Goal: Share content: Share content

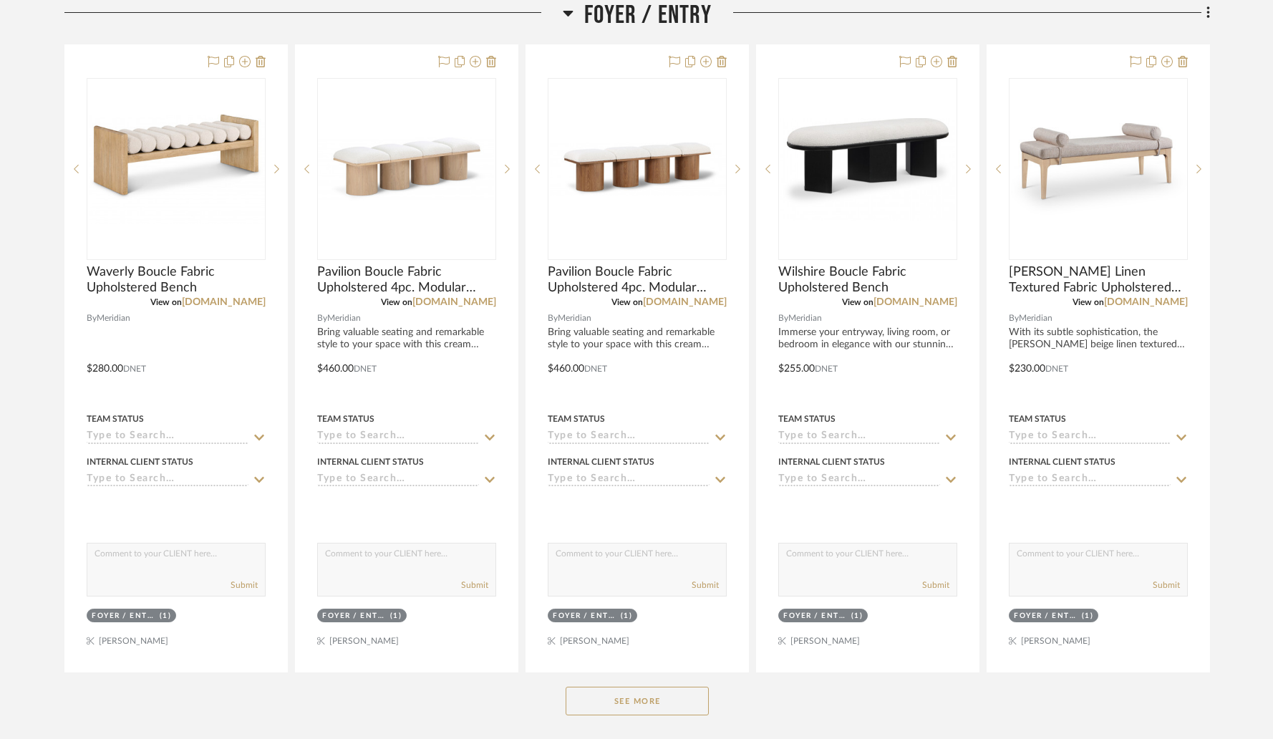
scroll to position [532, 0]
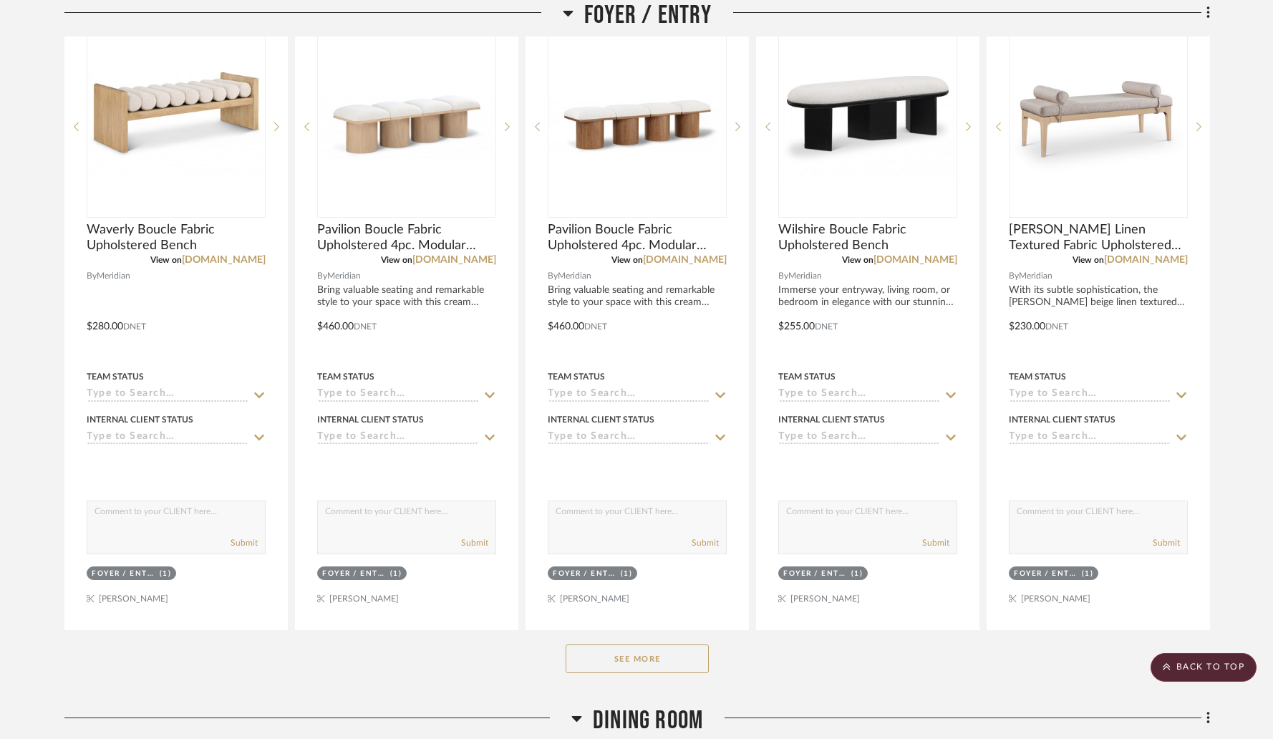
click at [642, 664] on button "See More" at bounding box center [637, 658] width 143 height 29
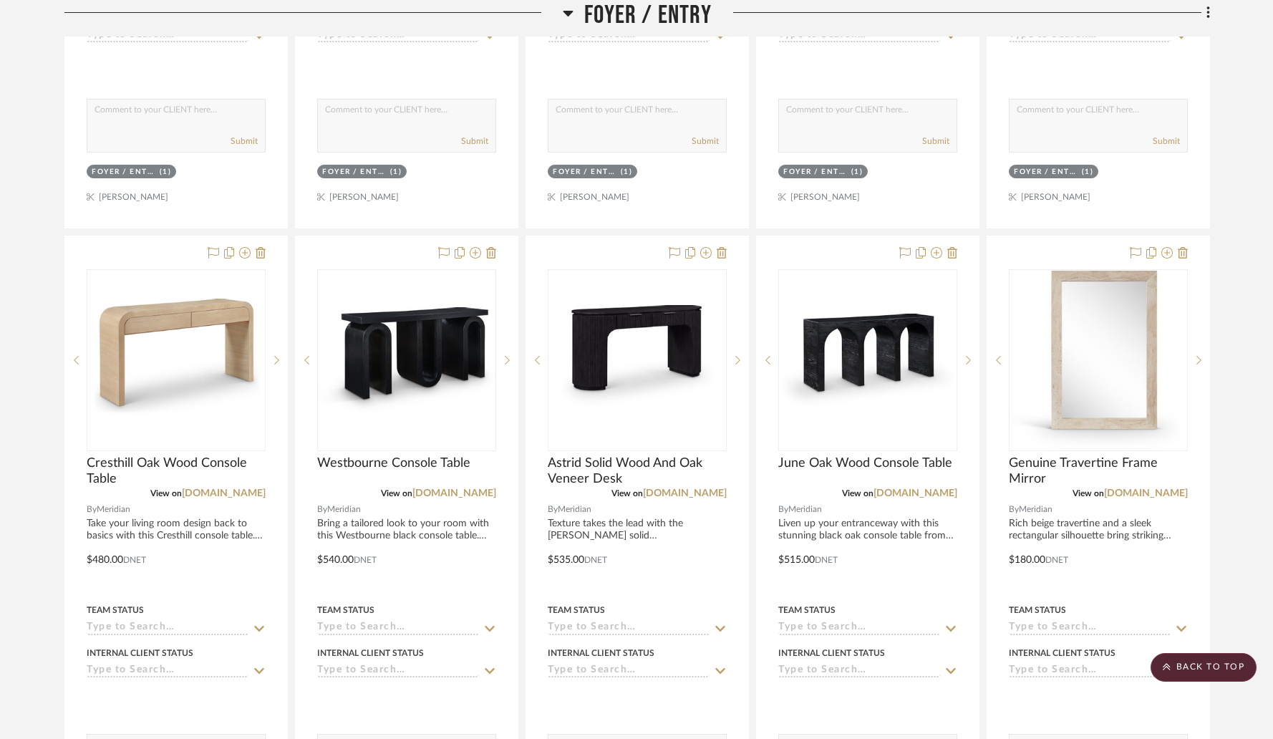
scroll to position [951, 0]
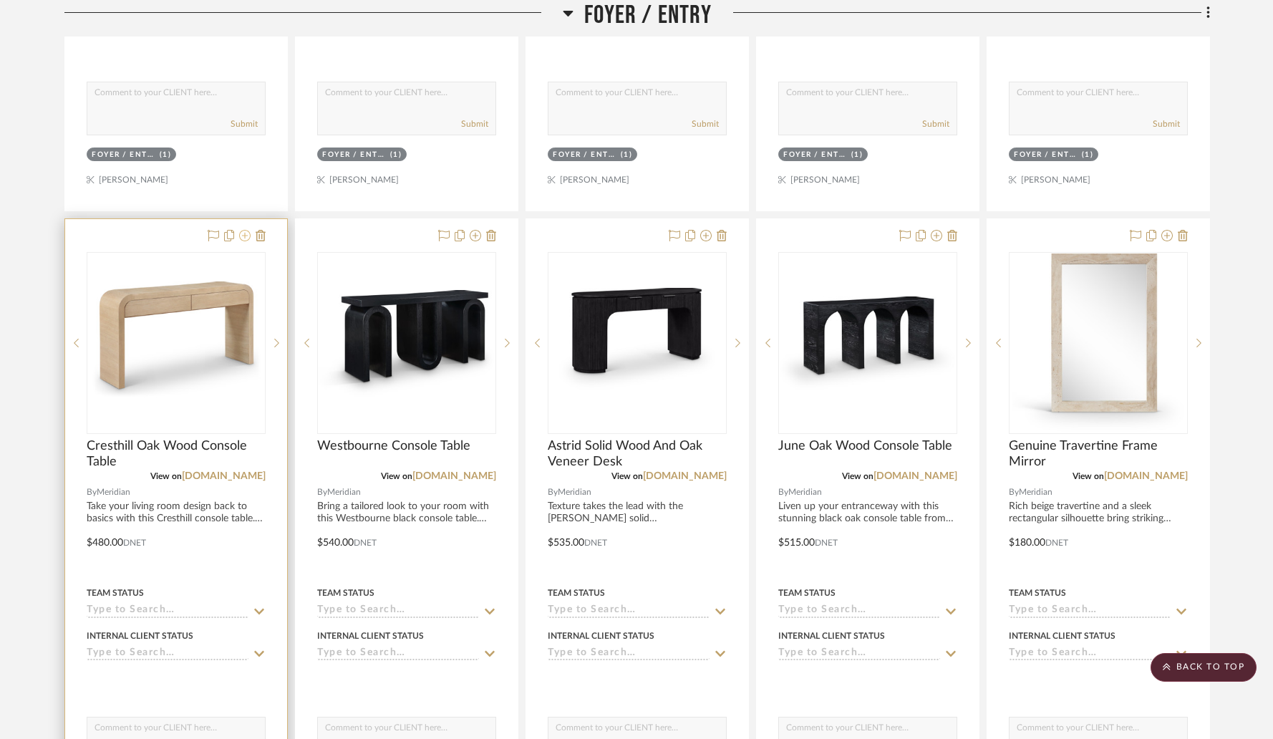
click at [243, 239] on icon at bounding box center [244, 235] width 11 height 11
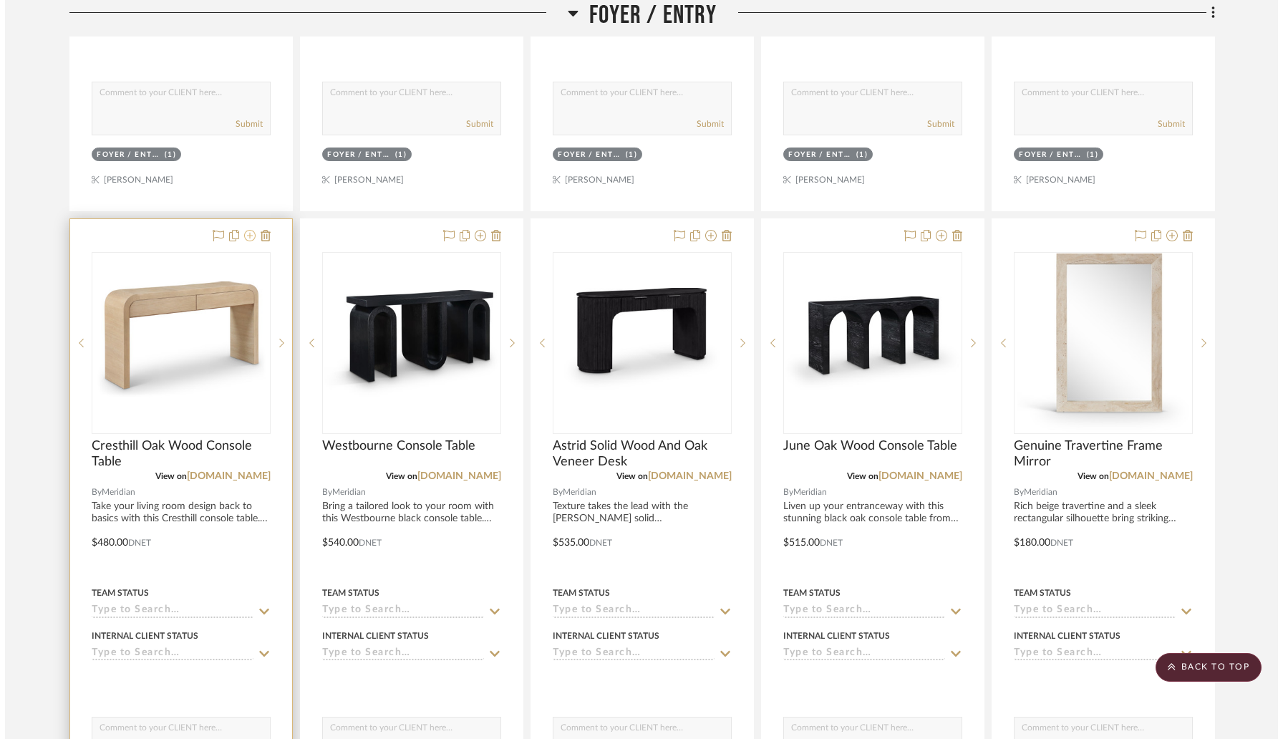
scroll to position [0, 0]
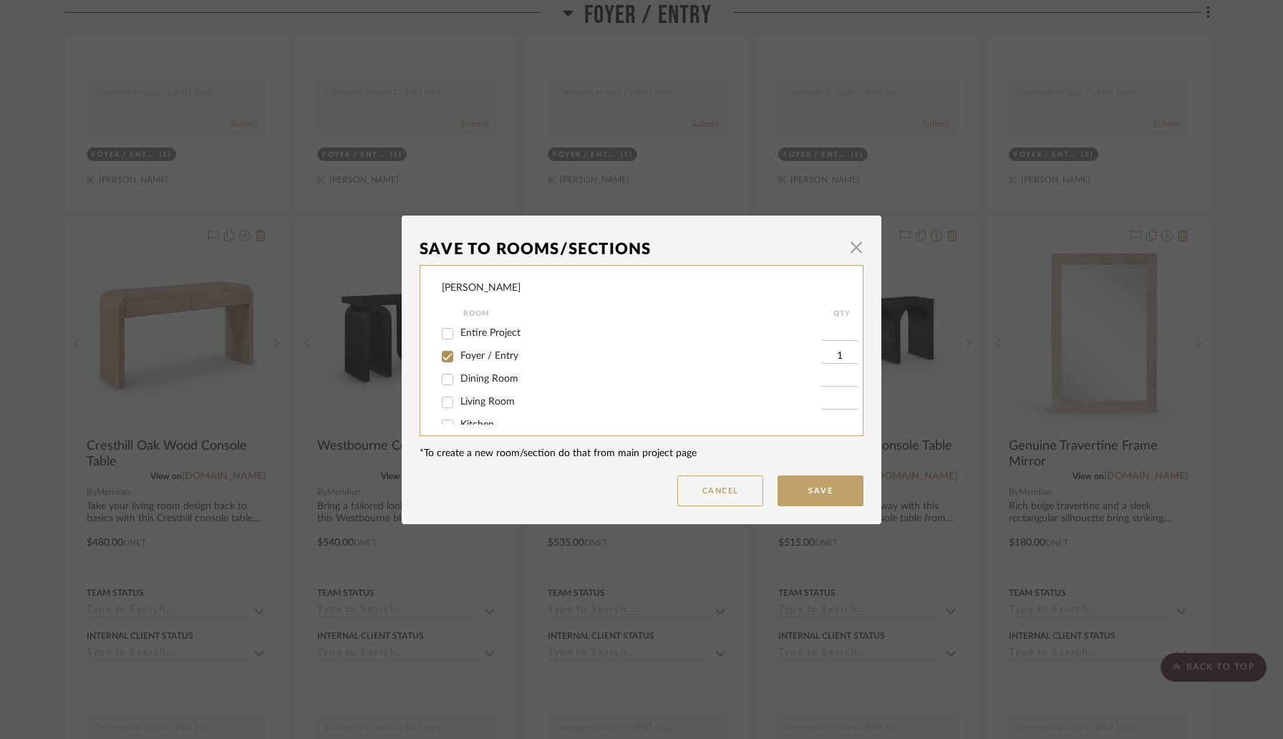
click at [444, 402] on input "Living Room" at bounding box center [447, 402] width 23 height 23
checkbox input "true"
type input "1"
click at [443, 358] on input "Foyer / Entry" at bounding box center [447, 356] width 23 height 23
checkbox input "false"
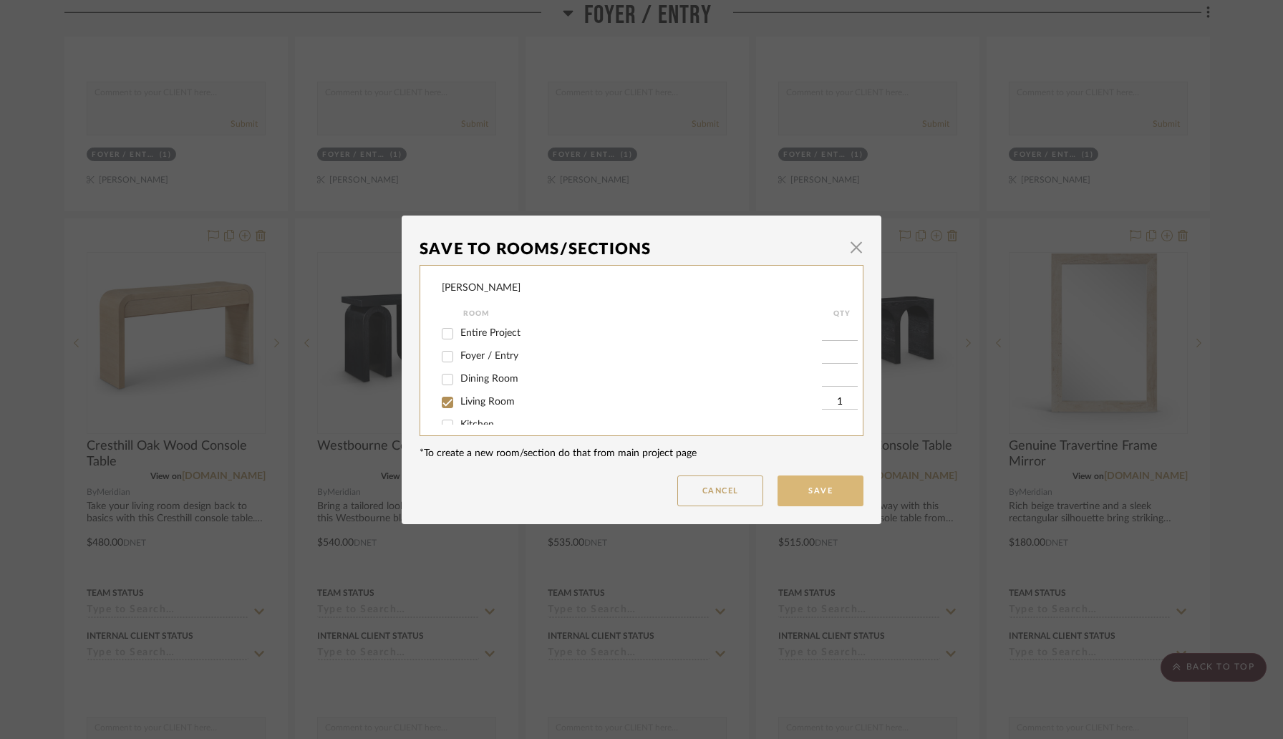
click at [798, 488] on button "Save" at bounding box center [821, 490] width 86 height 31
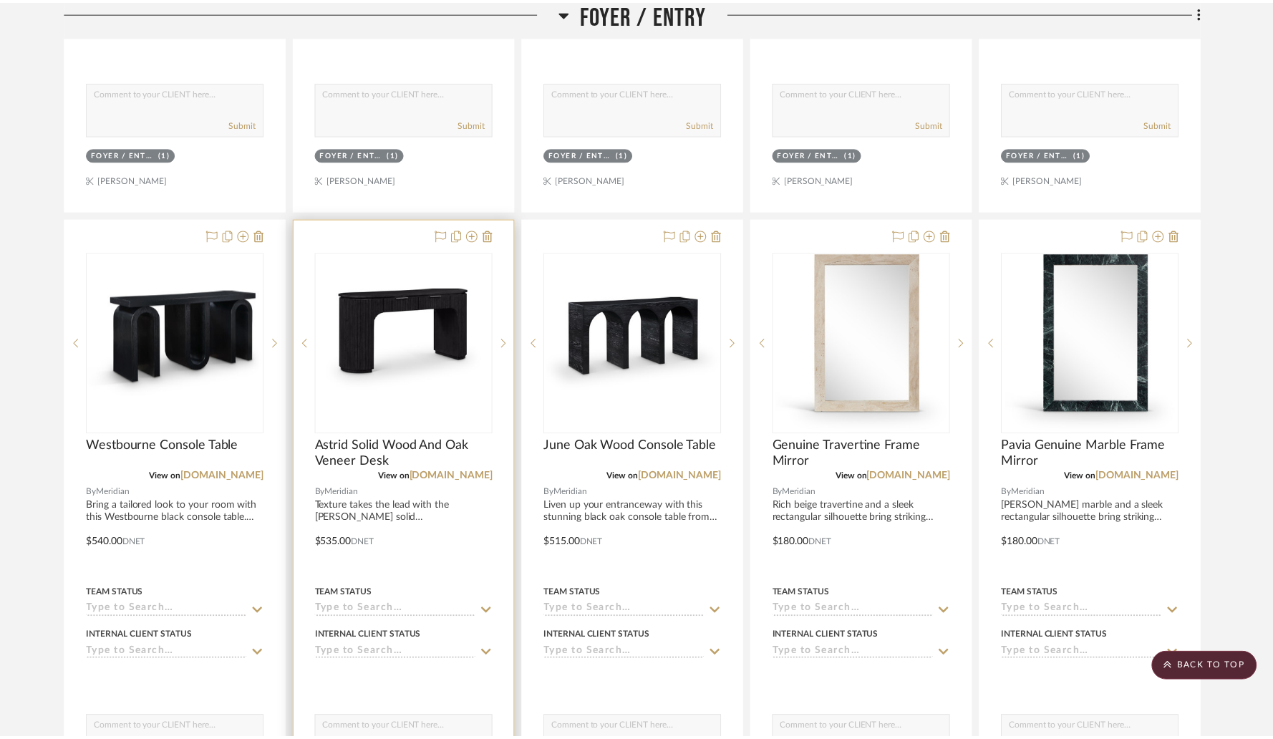
scroll to position [951, 0]
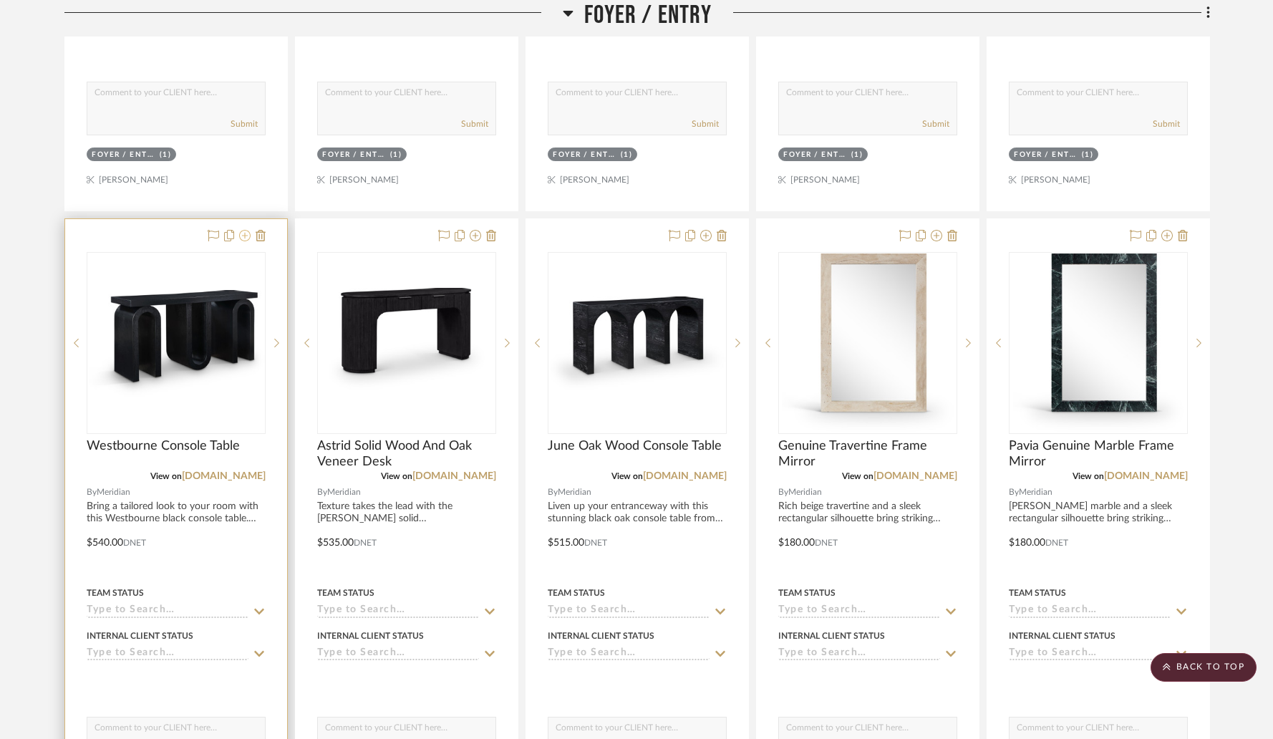
click at [246, 241] on icon at bounding box center [244, 235] width 11 height 11
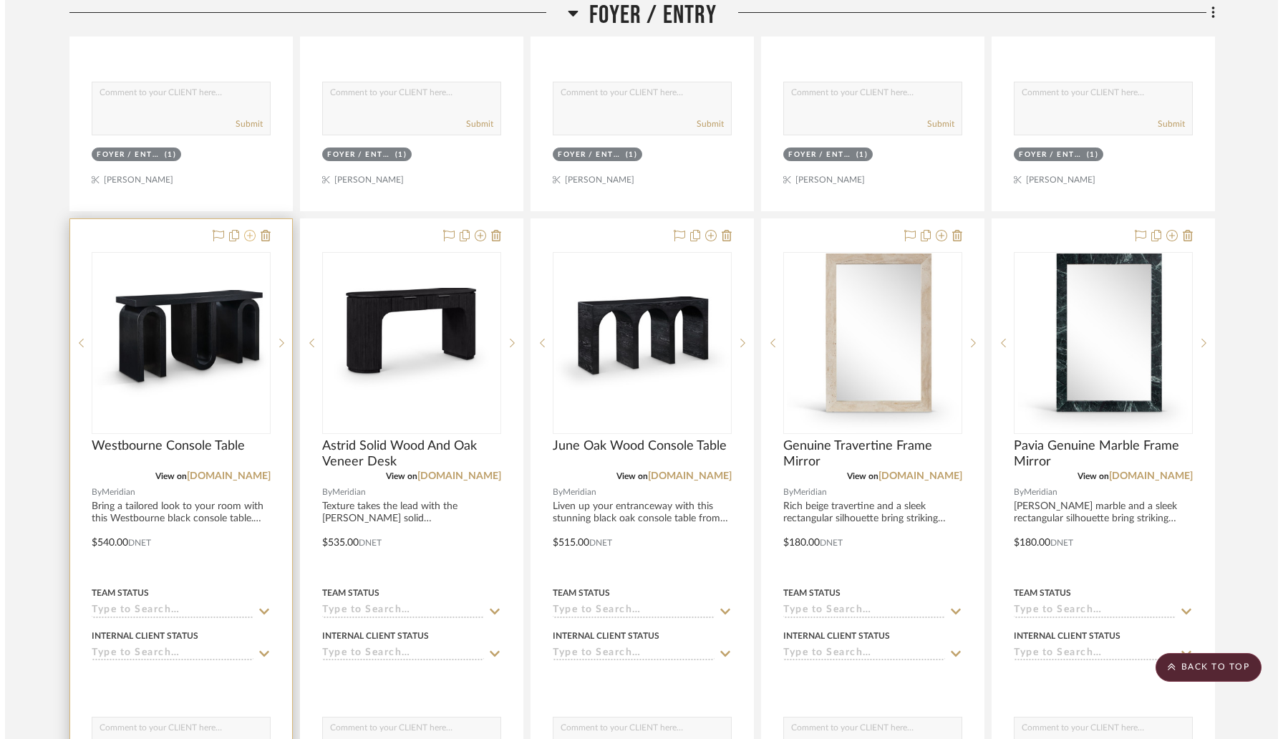
scroll to position [0, 0]
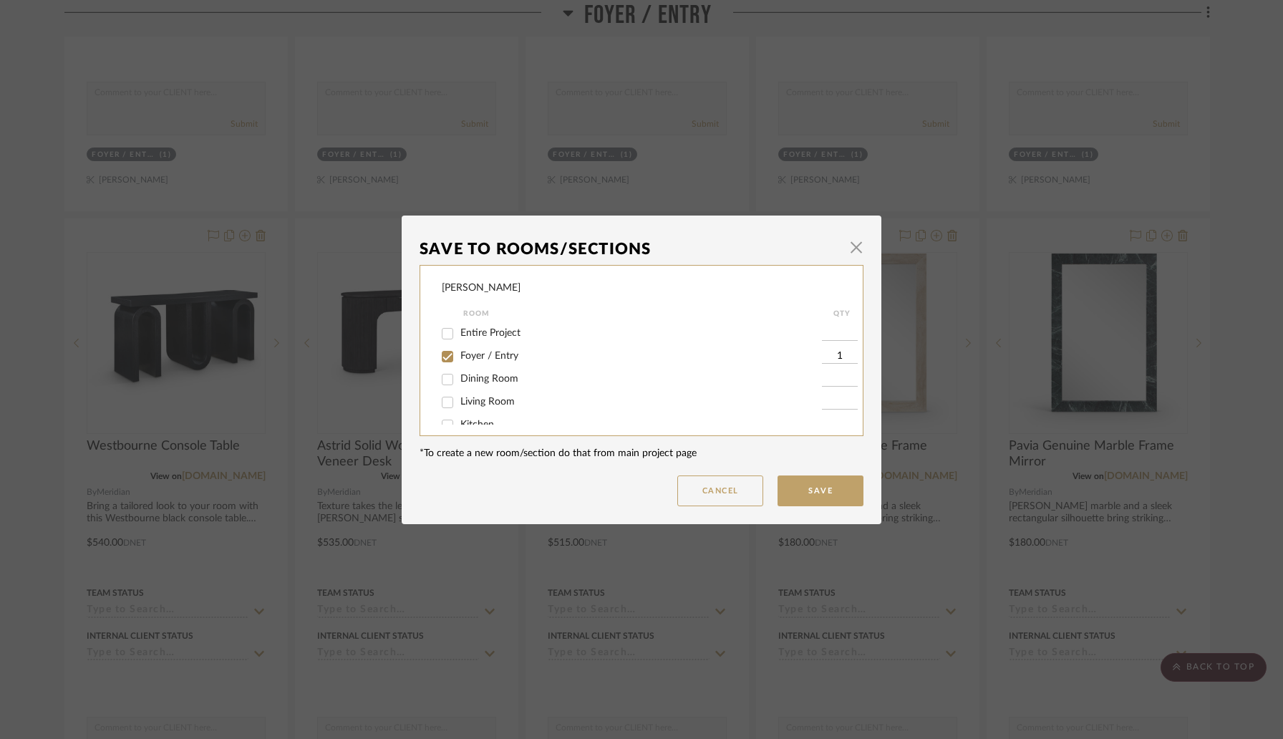
click at [446, 401] on input "Living Room" at bounding box center [447, 402] width 23 height 23
checkbox input "true"
type input "1"
click at [443, 362] on input "Foyer / Entry" at bounding box center [447, 356] width 23 height 23
checkbox input "false"
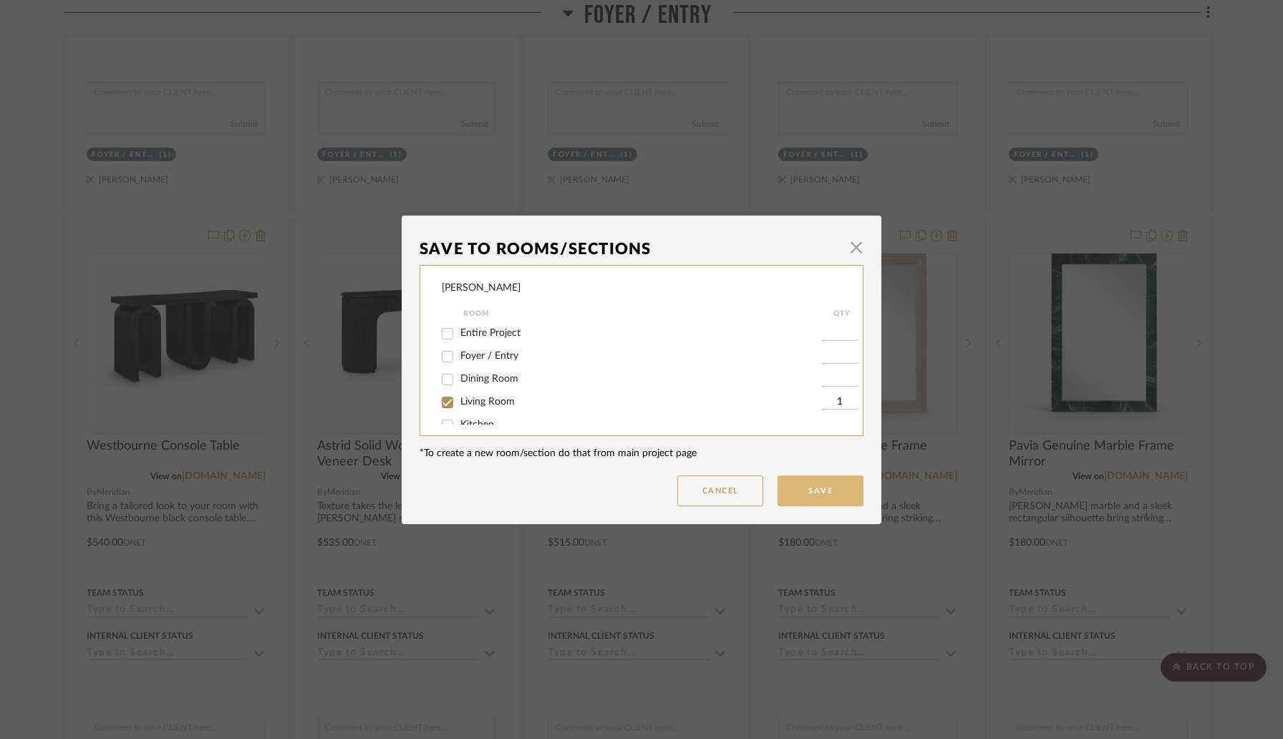
click at [824, 496] on button "Save" at bounding box center [821, 490] width 86 height 31
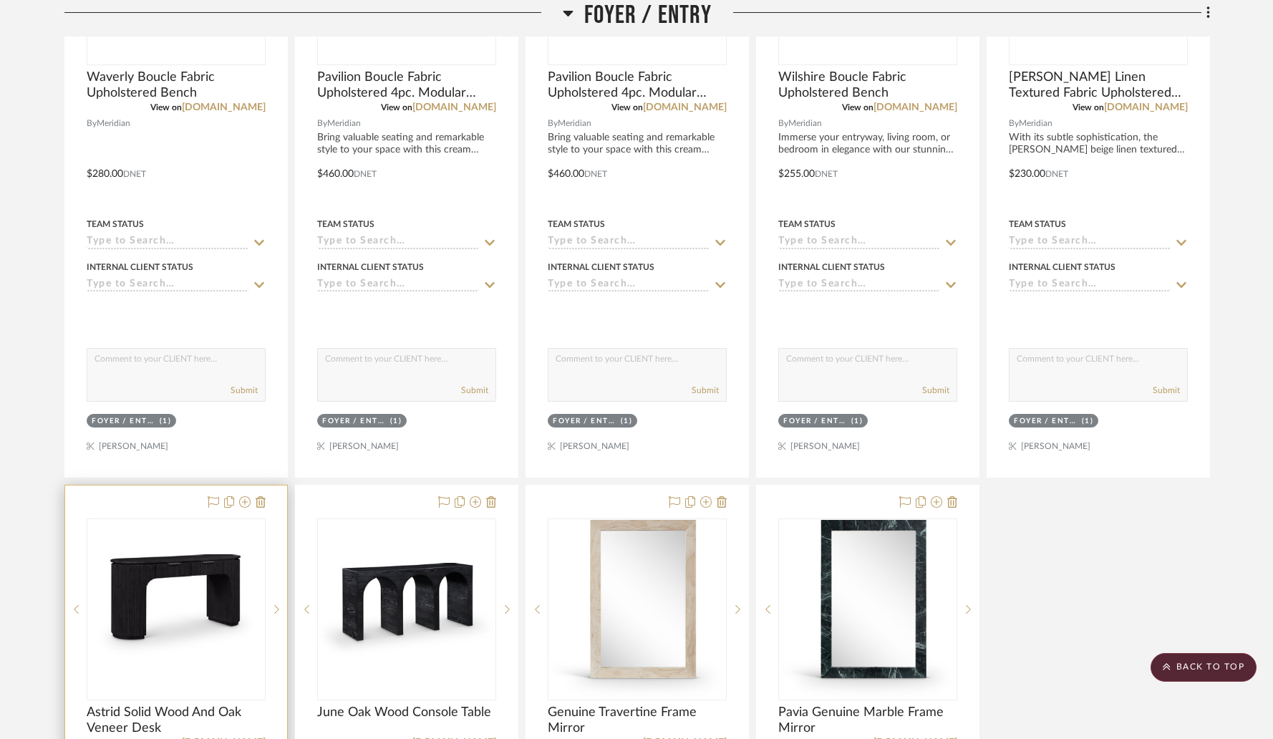
scroll to position [687, 0]
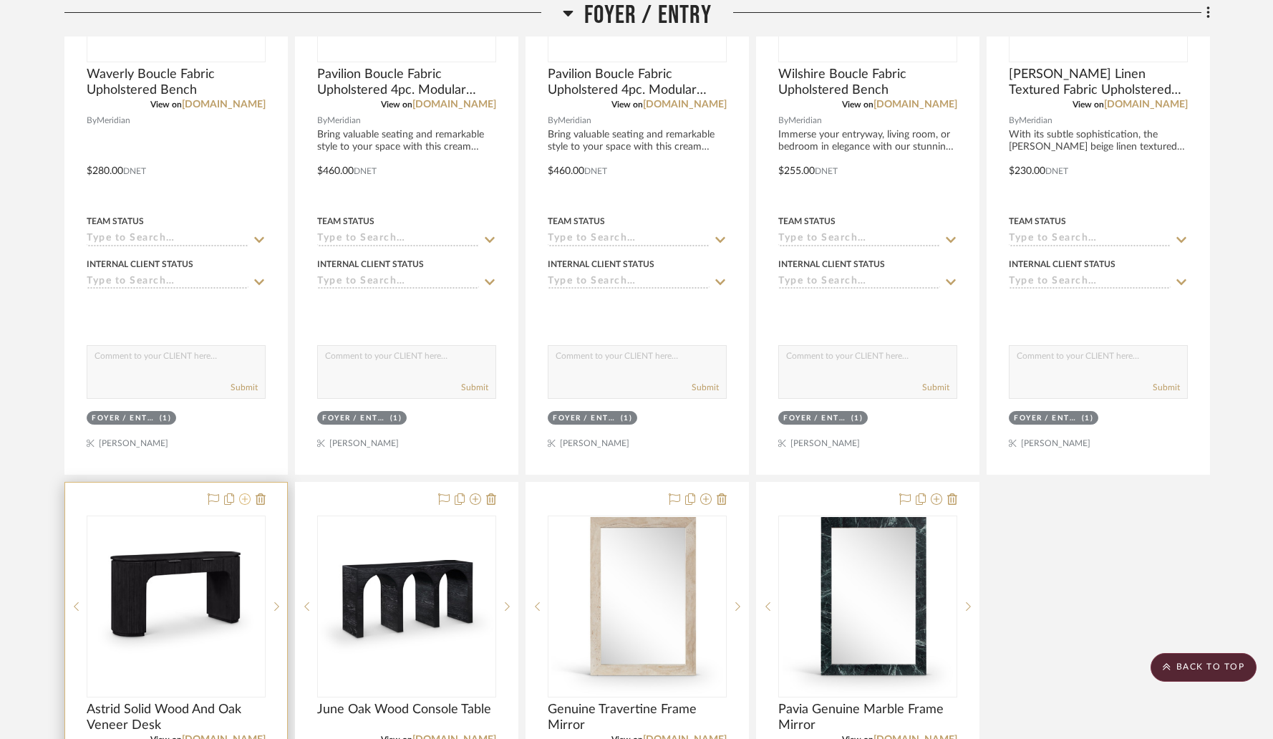
click at [246, 500] on icon at bounding box center [244, 498] width 11 height 11
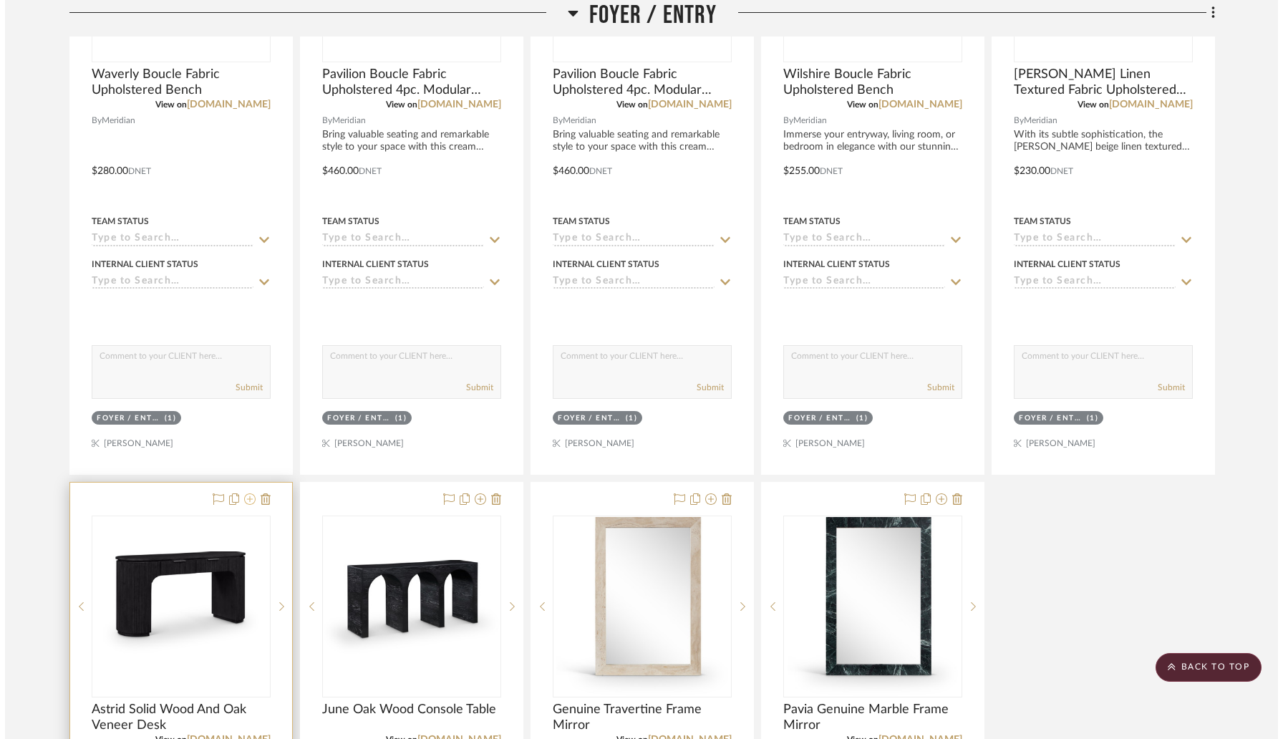
scroll to position [0, 0]
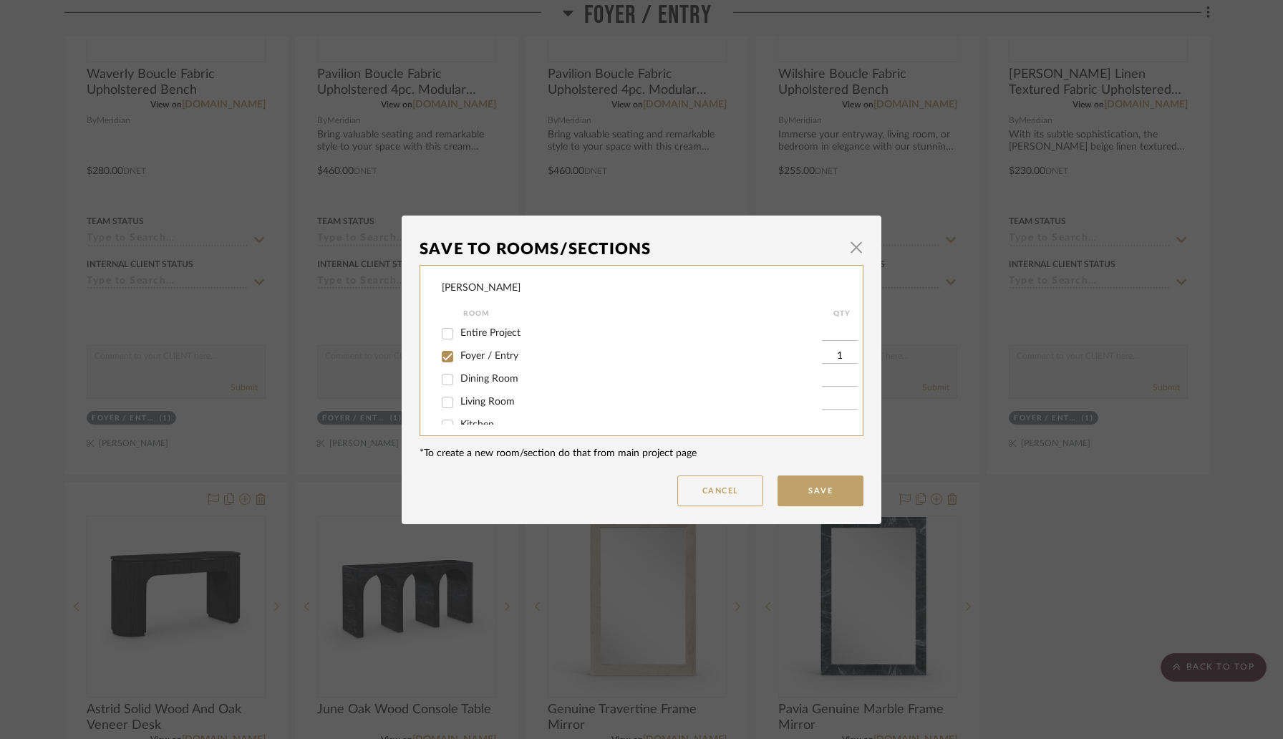
click at [443, 402] on input "Living Room" at bounding box center [447, 402] width 23 height 23
checkbox input "true"
type input "1"
click at [442, 354] on input "Foyer / Entry" at bounding box center [447, 356] width 23 height 23
checkbox input "false"
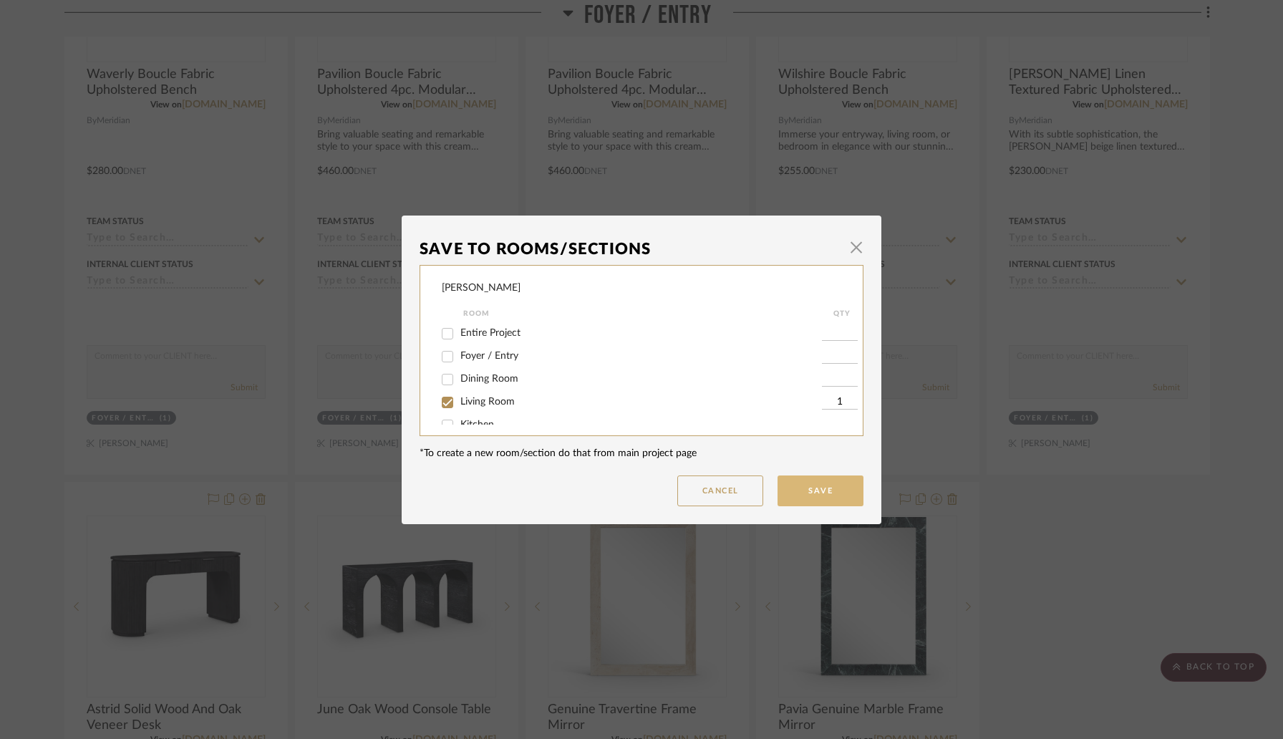
click at [815, 494] on button "Save" at bounding box center [821, 490] width 86 height 31
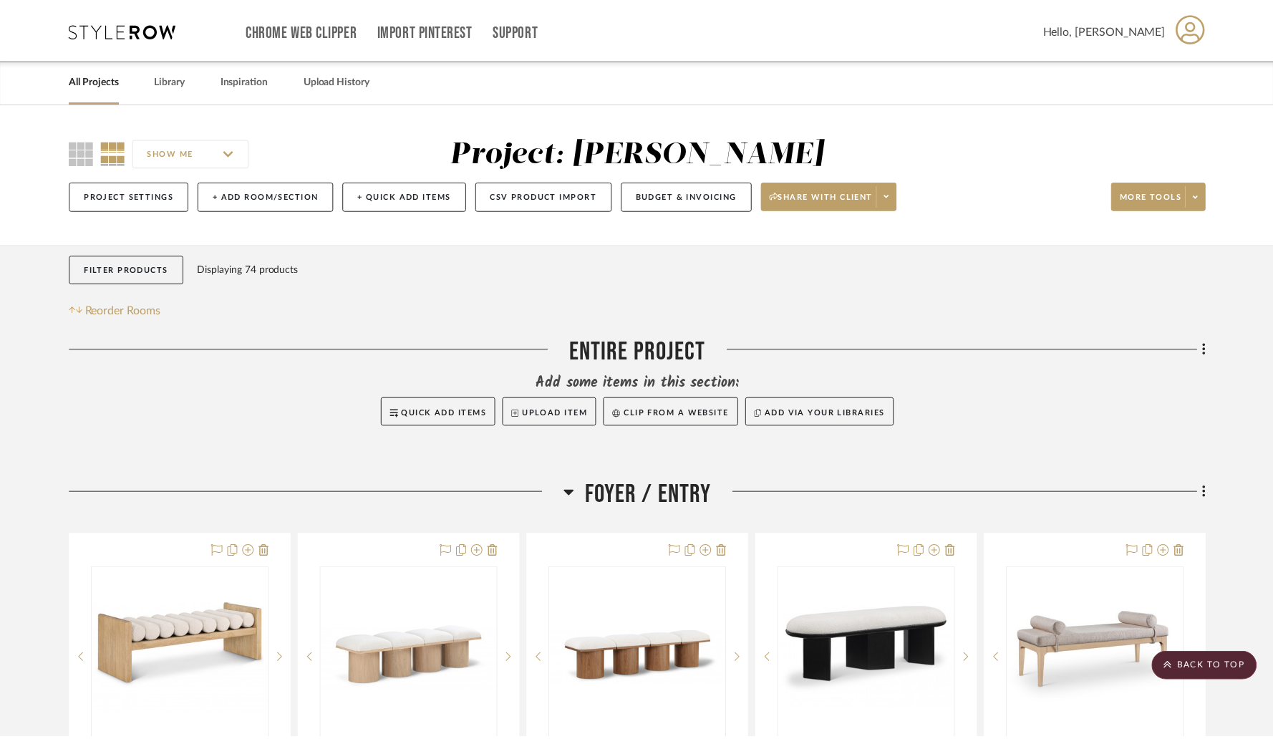
scroll to position [687, 0]
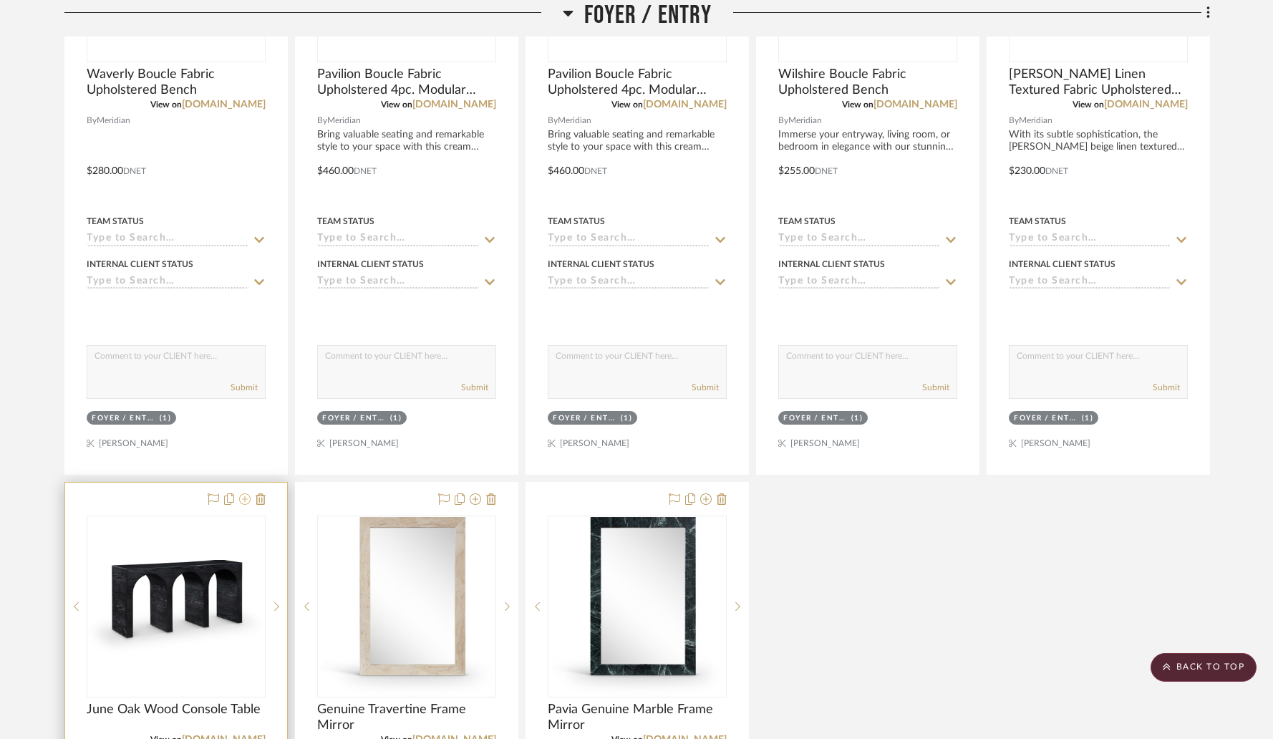
click at [243, 503] on icon at bounding box center [244, 498] width 11 height 11
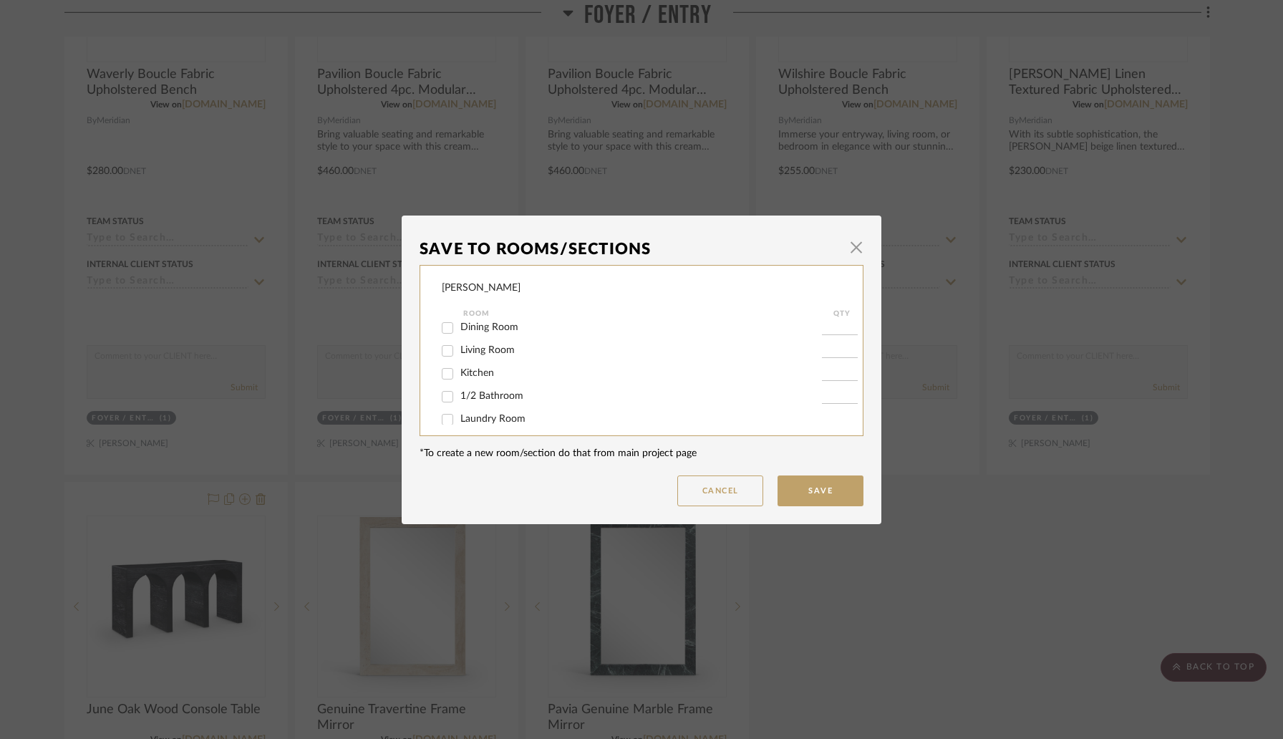
scroll to position [19, 0]
click at [475, 393] on div "Living Room" at bounding box center [632, 383] width 380 height 23
click at [467, 387] on span "Living Room" at bounding box center [487, 382] width 54 height 10
click at [459, 390] on input "Living Room" at bounding box center [447, 383] width 23 height 23
checkbox input "true"
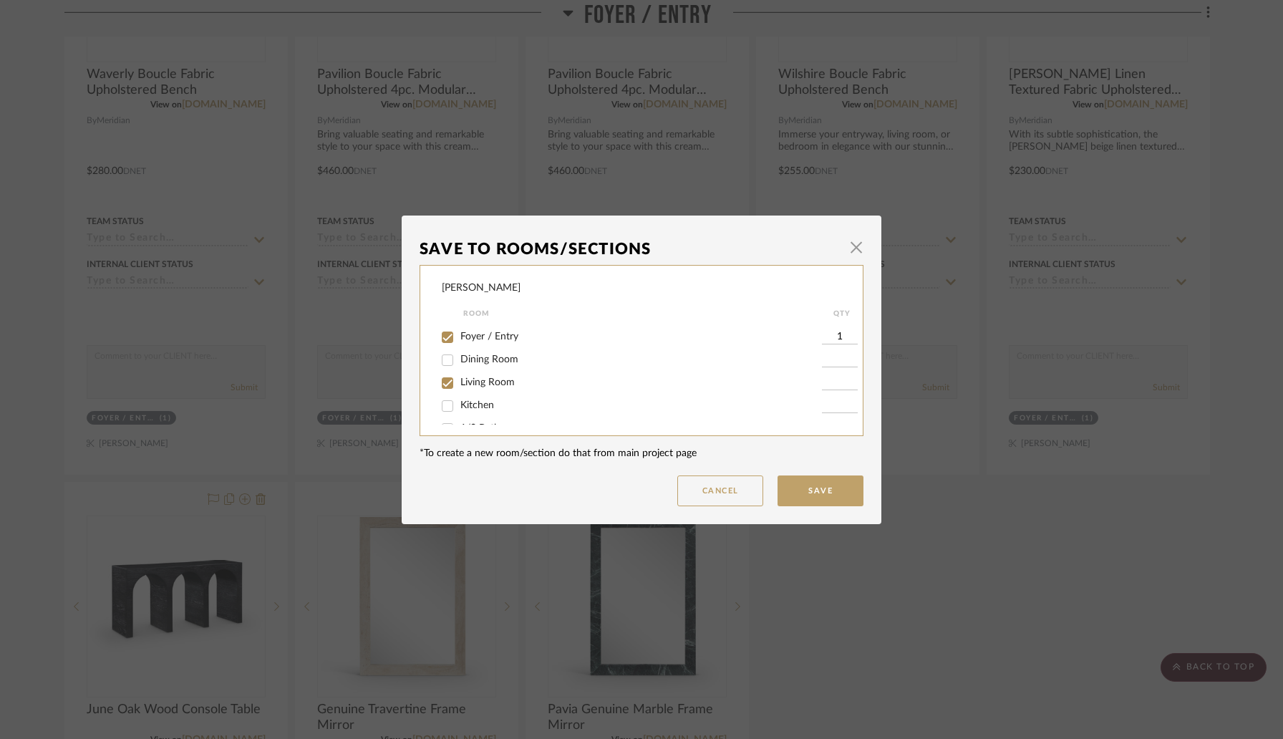
type input "1"
click at [450, 337] on input "Foyer / Entry" at bounding box center [447, 337] width 23 height 23
checkbox input "false"
click at [821, 488] on button "Save" at bounding box center [821, 490] width 86 height 31
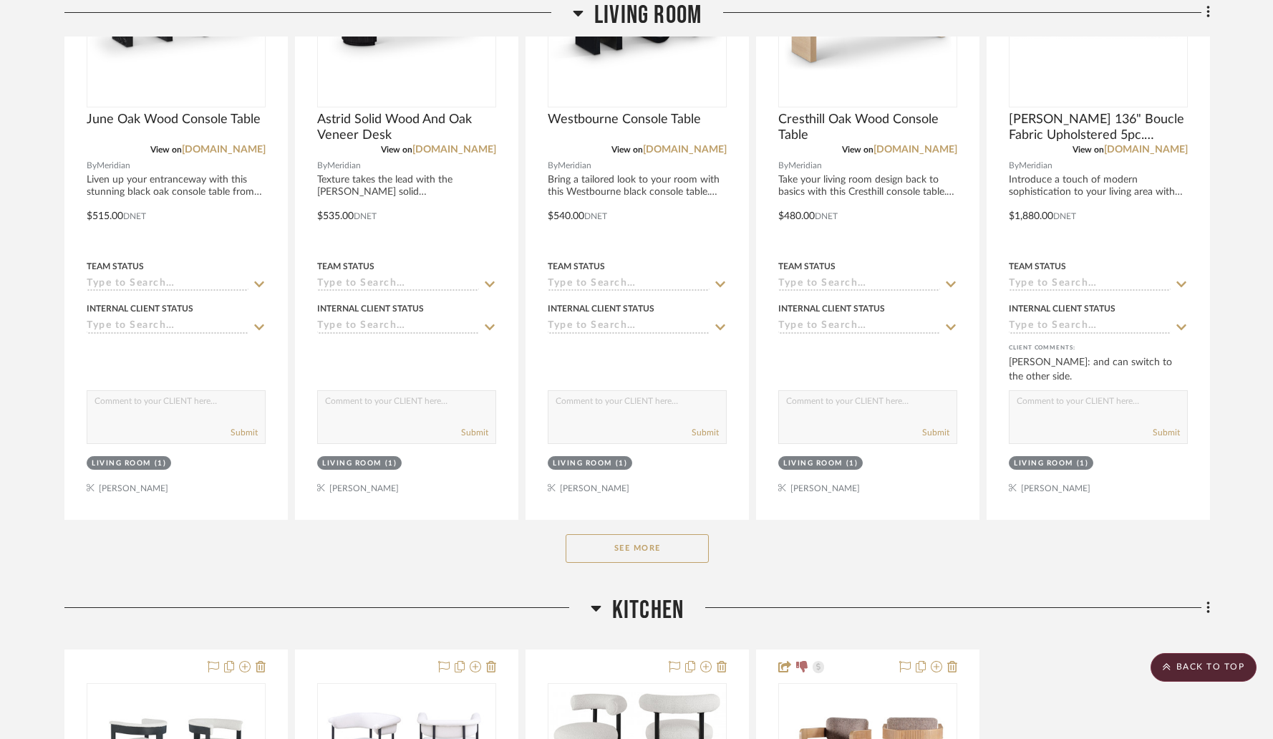
scroll to position [2780, 0]
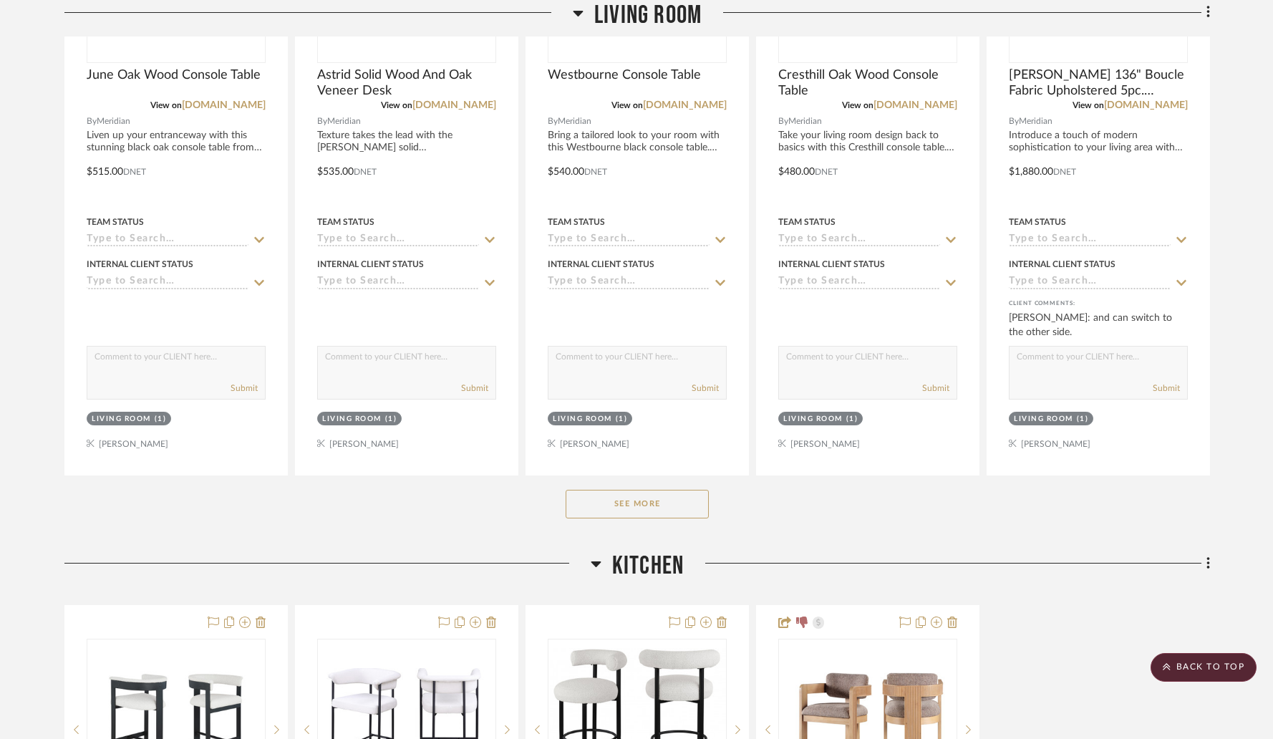
click at [659, 494] on button "See More" at bounding box center [637, 504] width 143 height 29
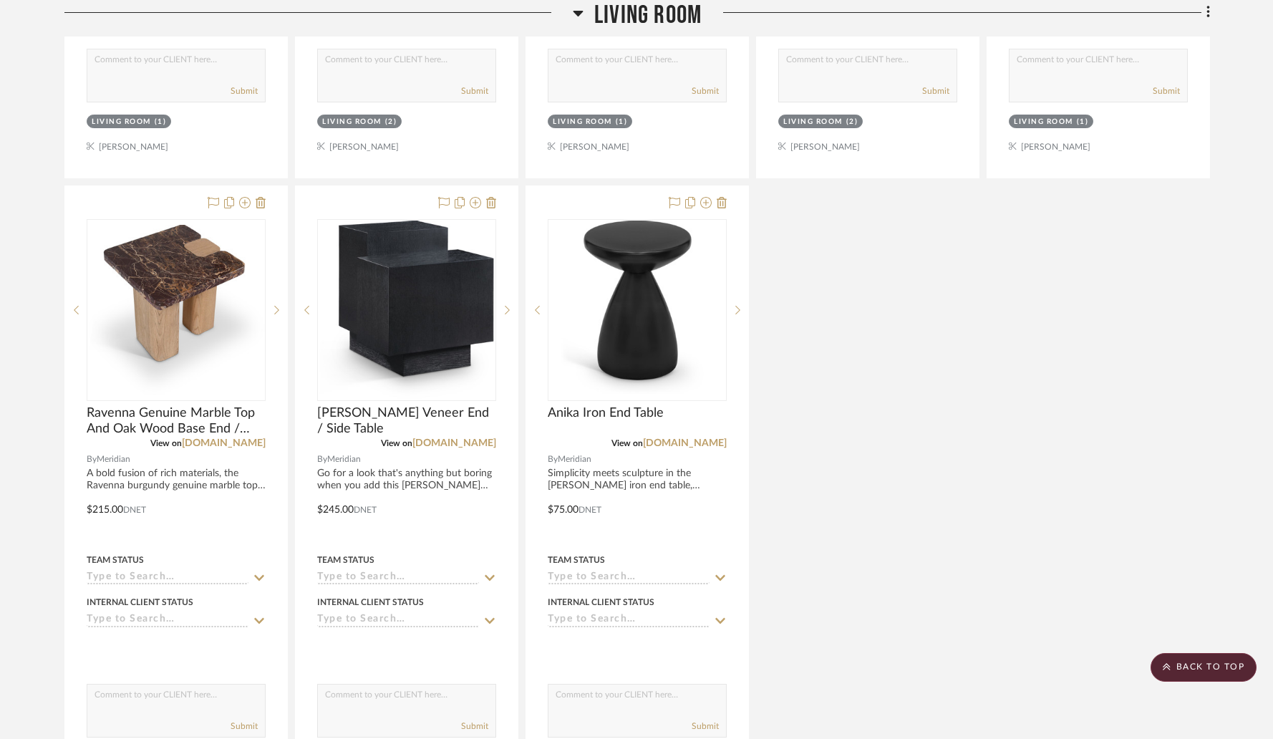
scroll to position [4956, 0]
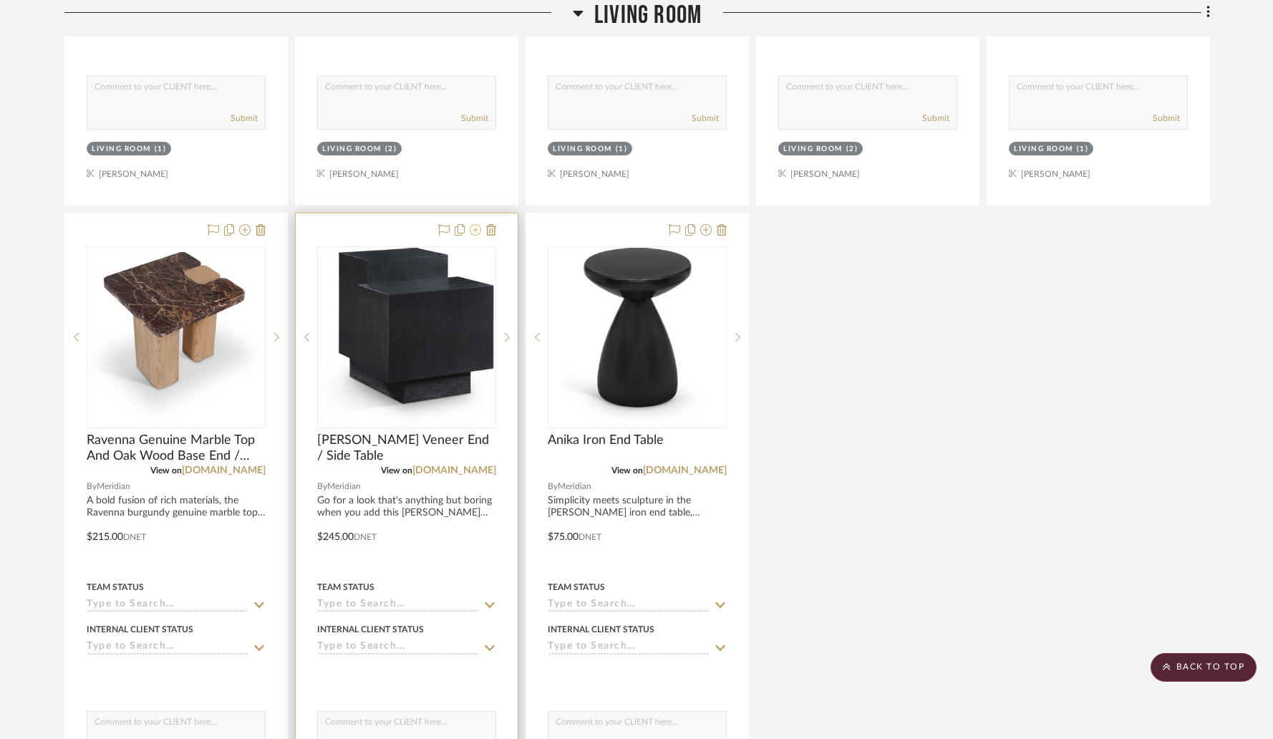
click at [475, 228] on icon at bounding box center [475, 229] width 11 height 11
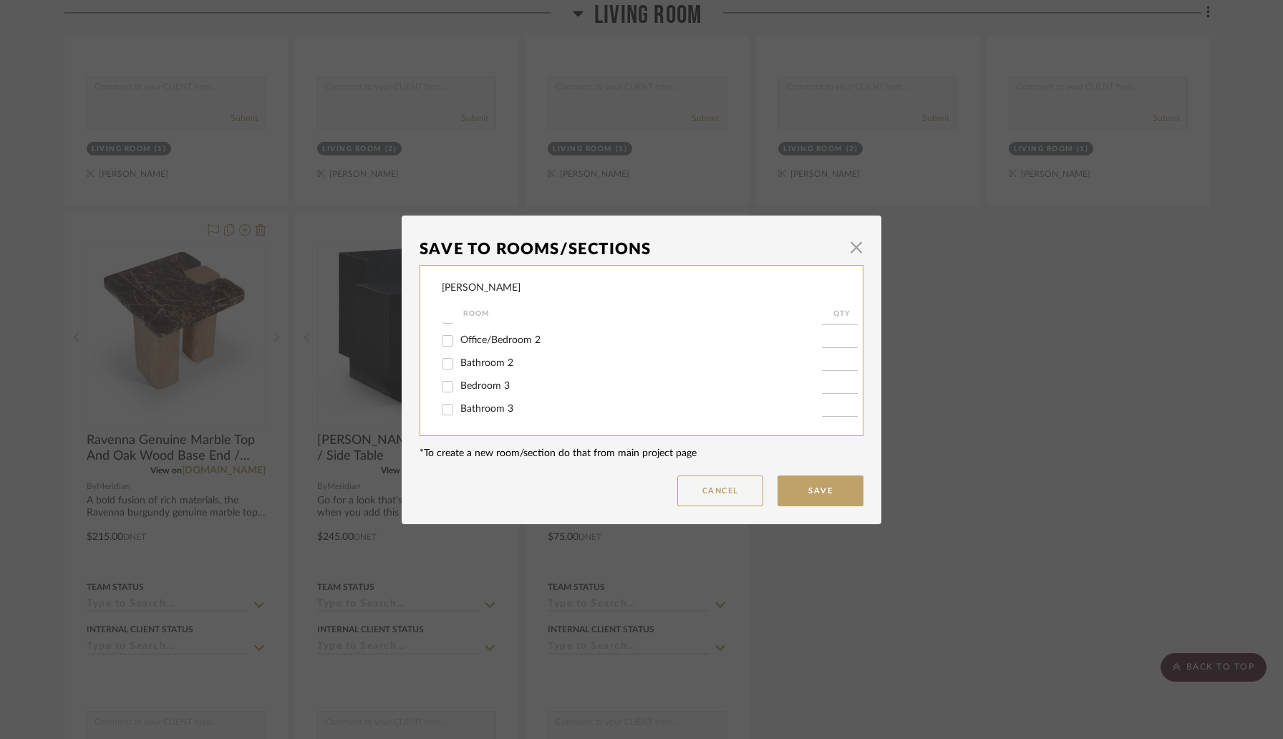
scroll to position [175, 0]
click at [450, 372] on input "Office/Bedroom 2" at bounding box center [447, 364] width 23 height 23
checkbox input "true"
click at [832, 372] on input "1" at bounding box center [840, 364] width 36 height 14
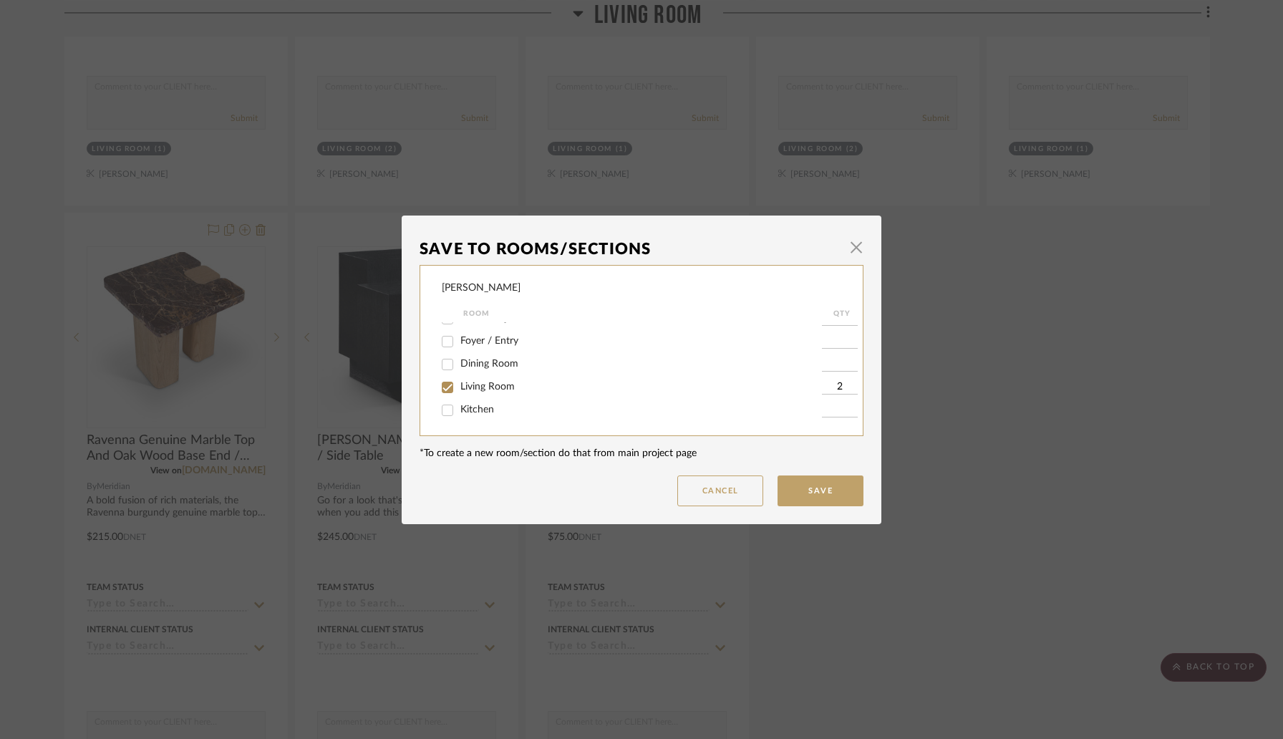
scroll to position [10, 0]
type input "2"
click at [442, 395] on input "Living Room" at bounding box center [447, 392] width 23 height 23
checkbox input "false"
click at [792, 490] on button "Save" at bounding box center [821, 490] width 86 height 31
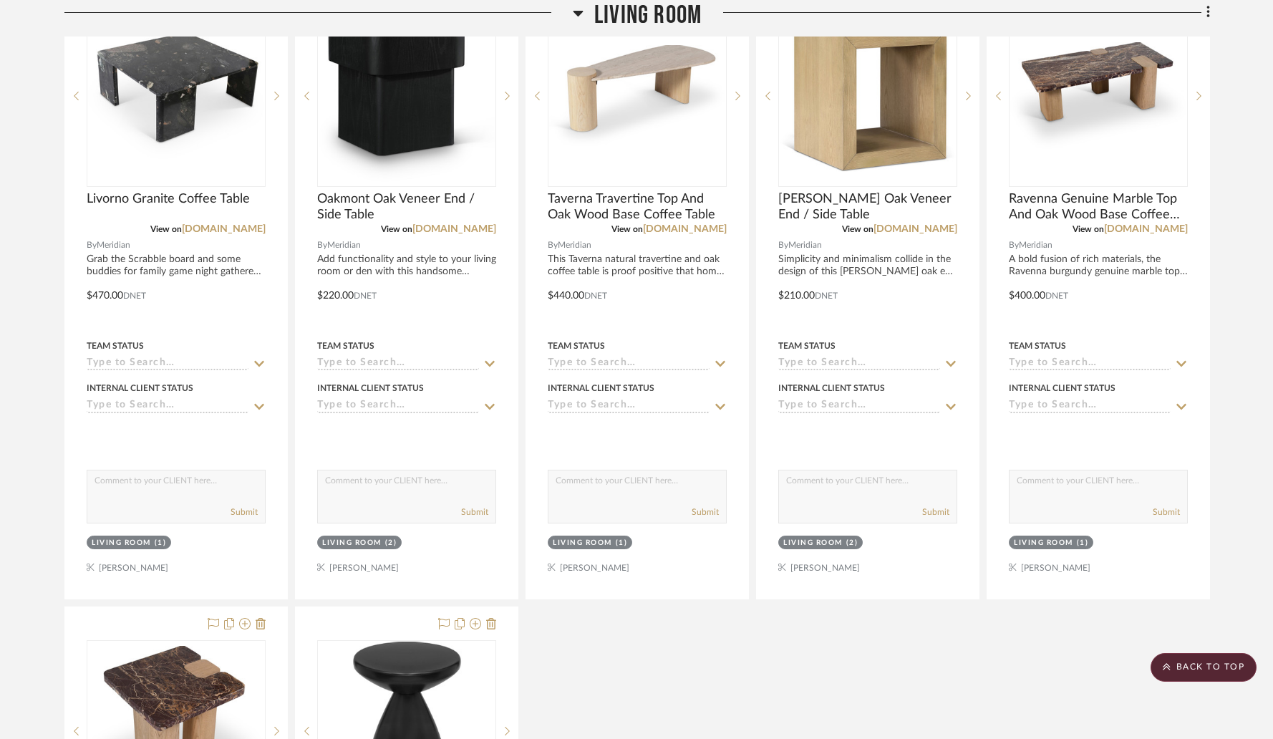
scroll to position [4566, 0]
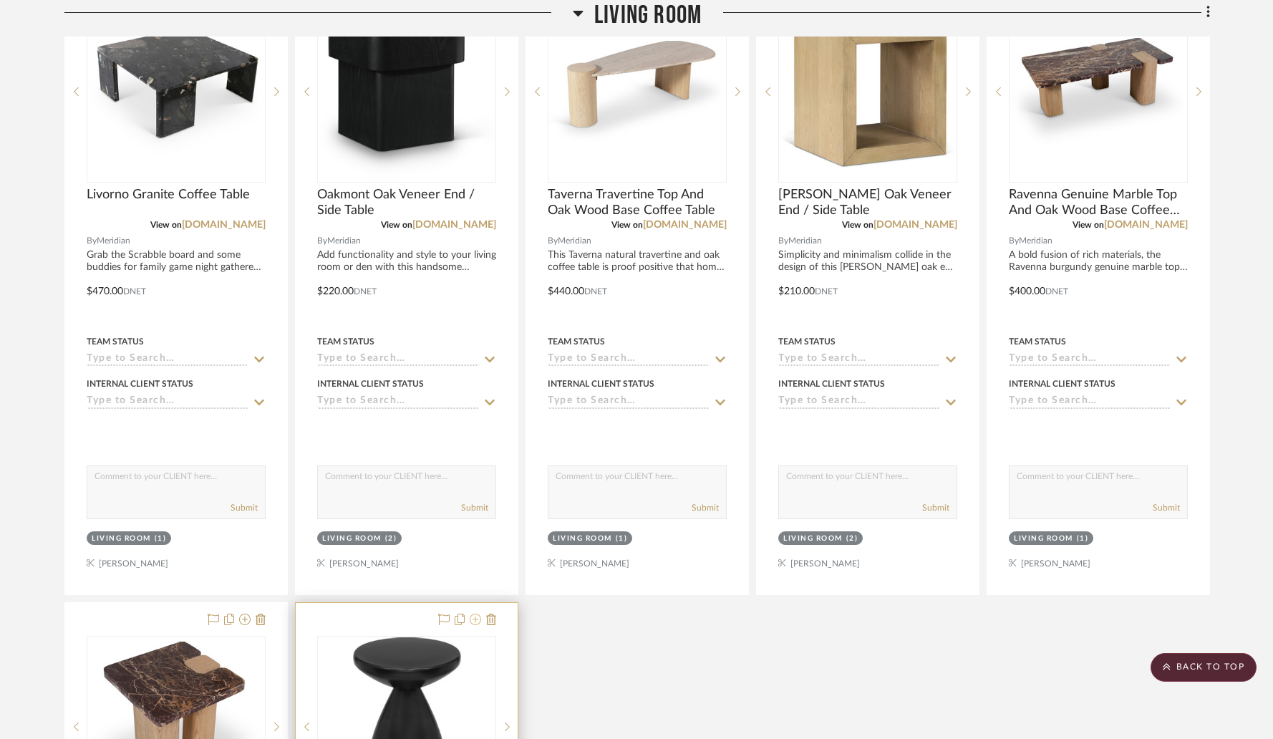
click at [477, 619] on icon at bounding box center [475, 619] width 11 height 11
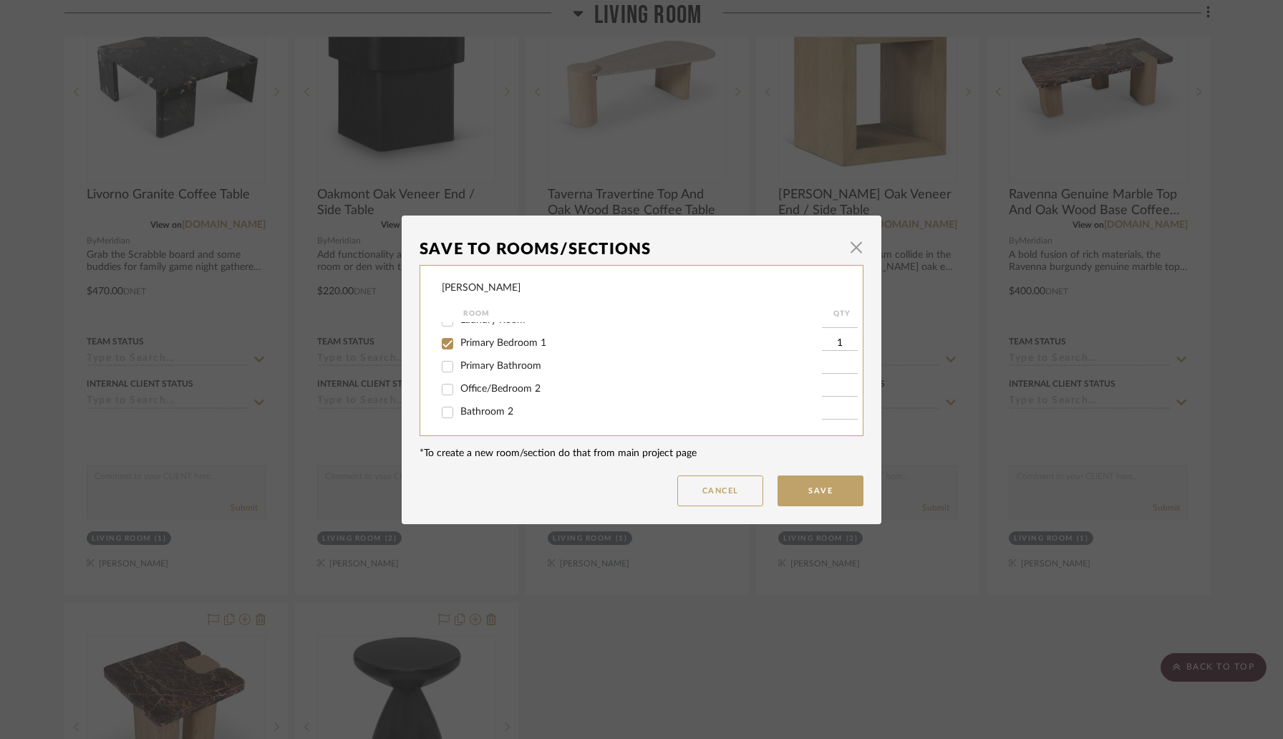
scroll to position [154, 0]
click at [444, 393] on input "Office/Bedroom 2" at bounding box center [447, 385] width 23 height 23
checkbox input "true"
click at [822, 393] on input "1" at bounding box center [840, 386] width 36 height 14
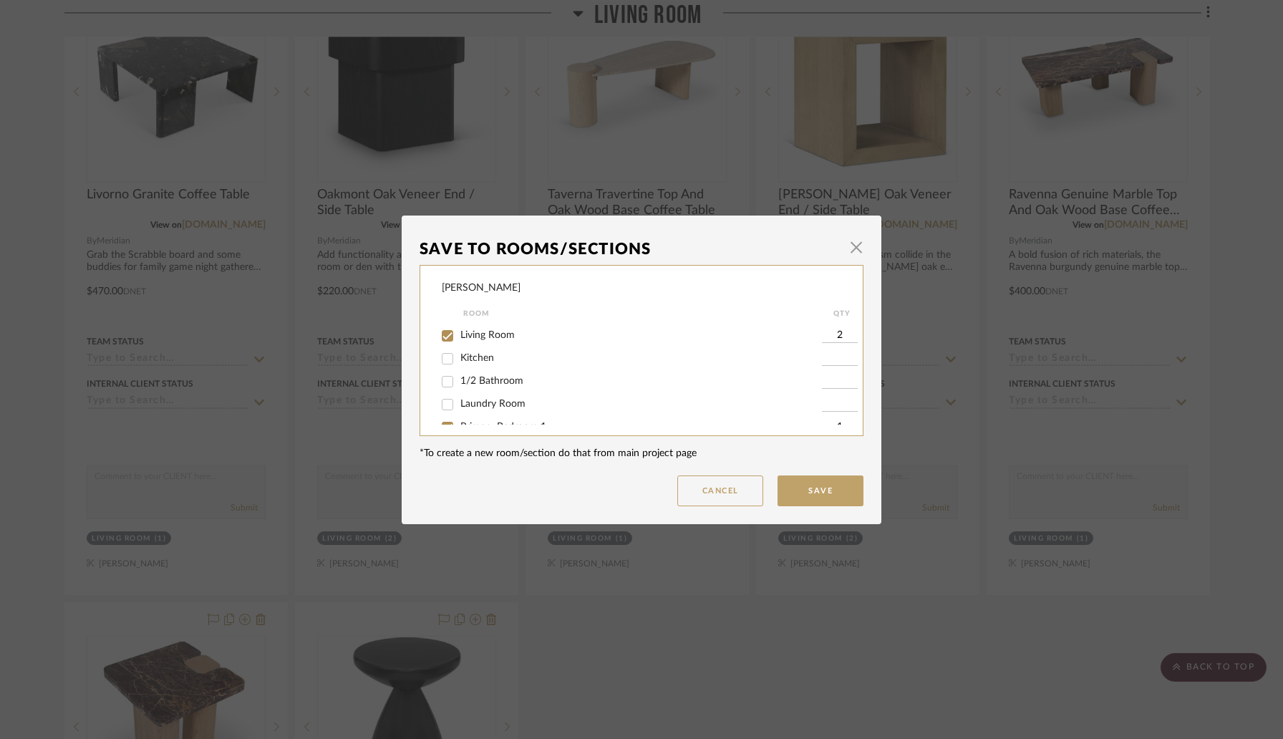
scroll to position [44, 0]
type input "2"
click at [445, 360] on input "Living Room" at bounding box center [447, 358] width 23 height 23
checkbox input "false"
click at [814, 497] on button "Save" at bounding box center [821, 490] width 86 height 31
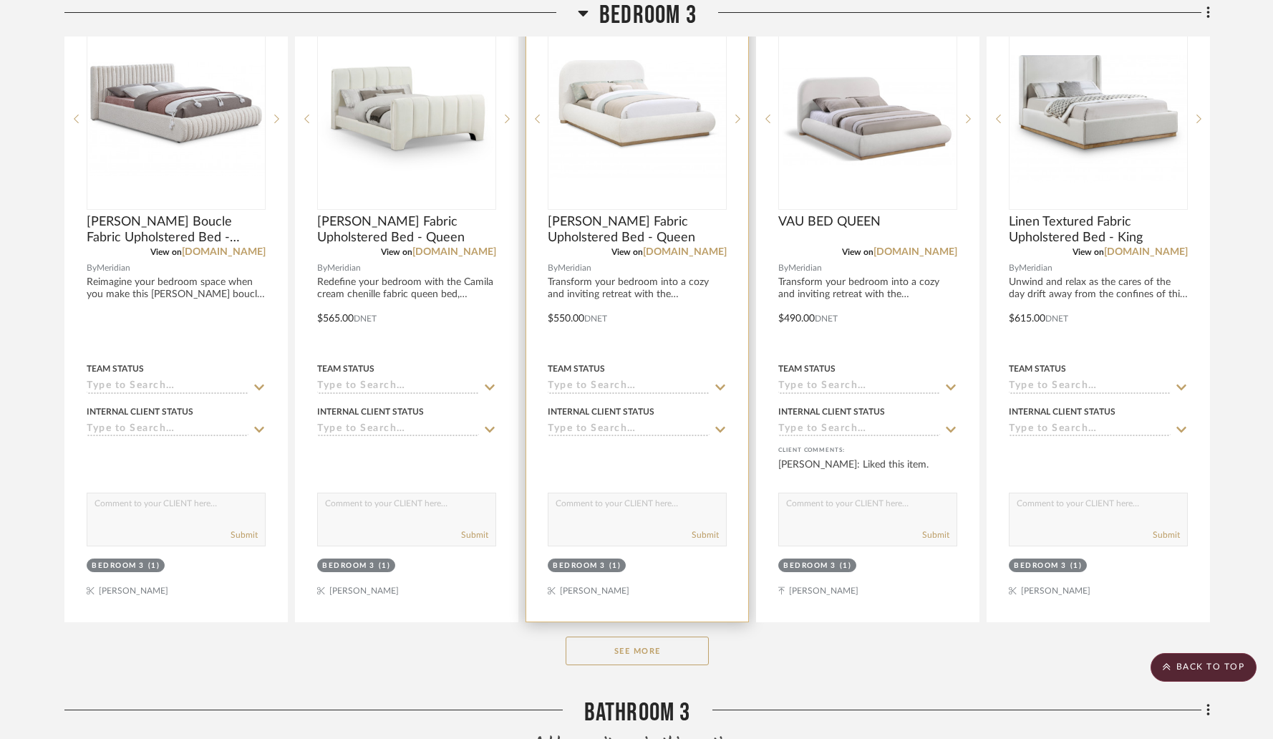
scroll to position [8783, 0]
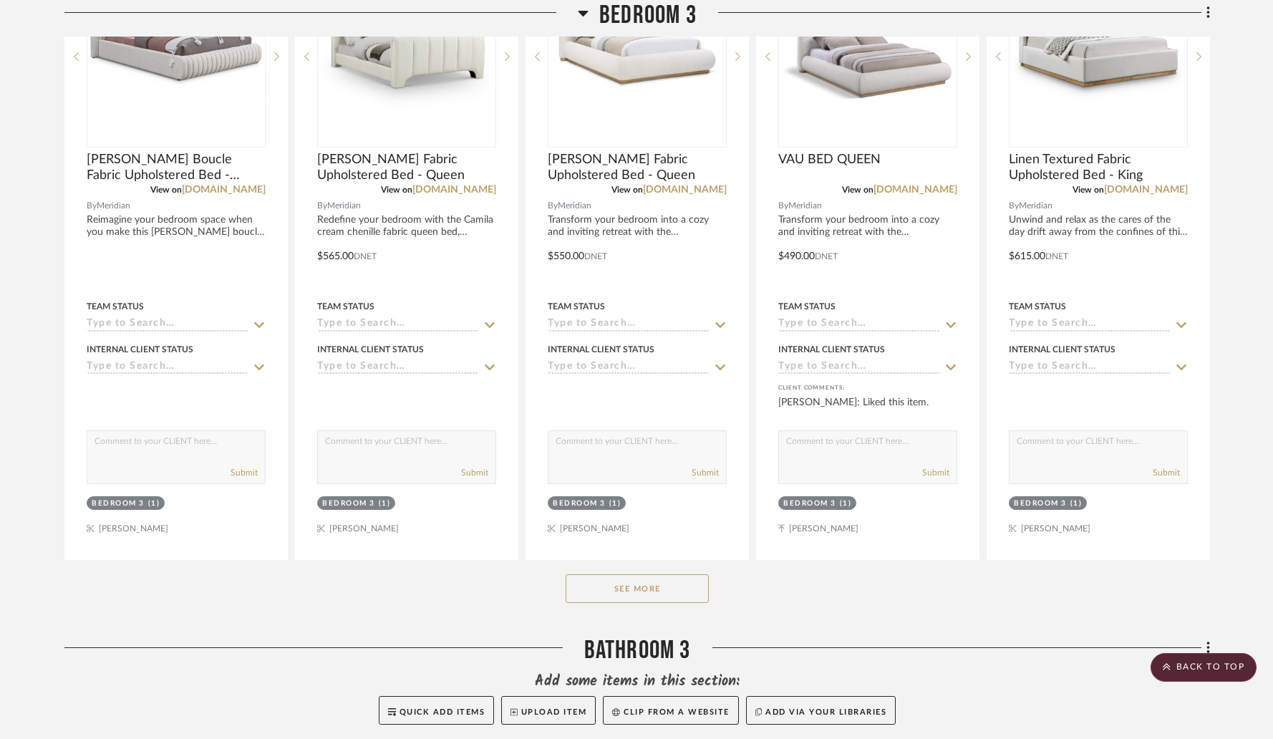
click at [639, 583] on button "See More" at bounding box center [637, 588] width 143 height 29
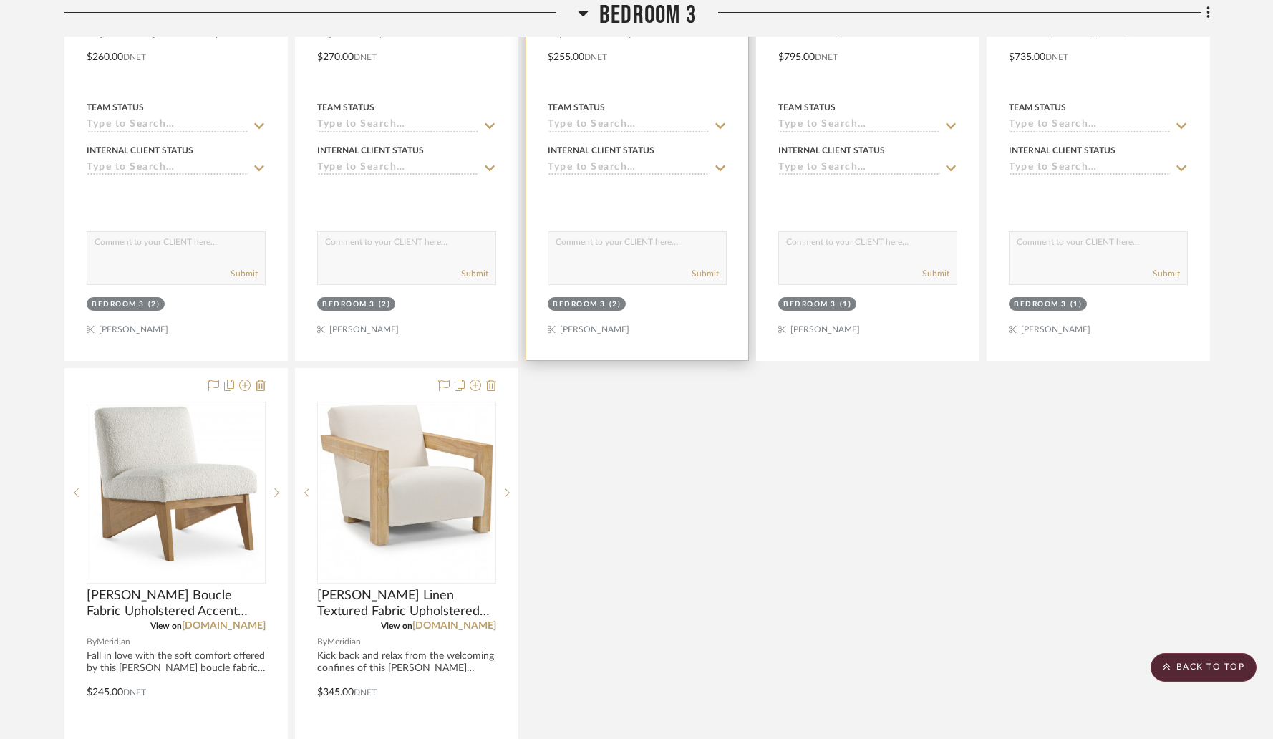
scroll to position [9713, 0]
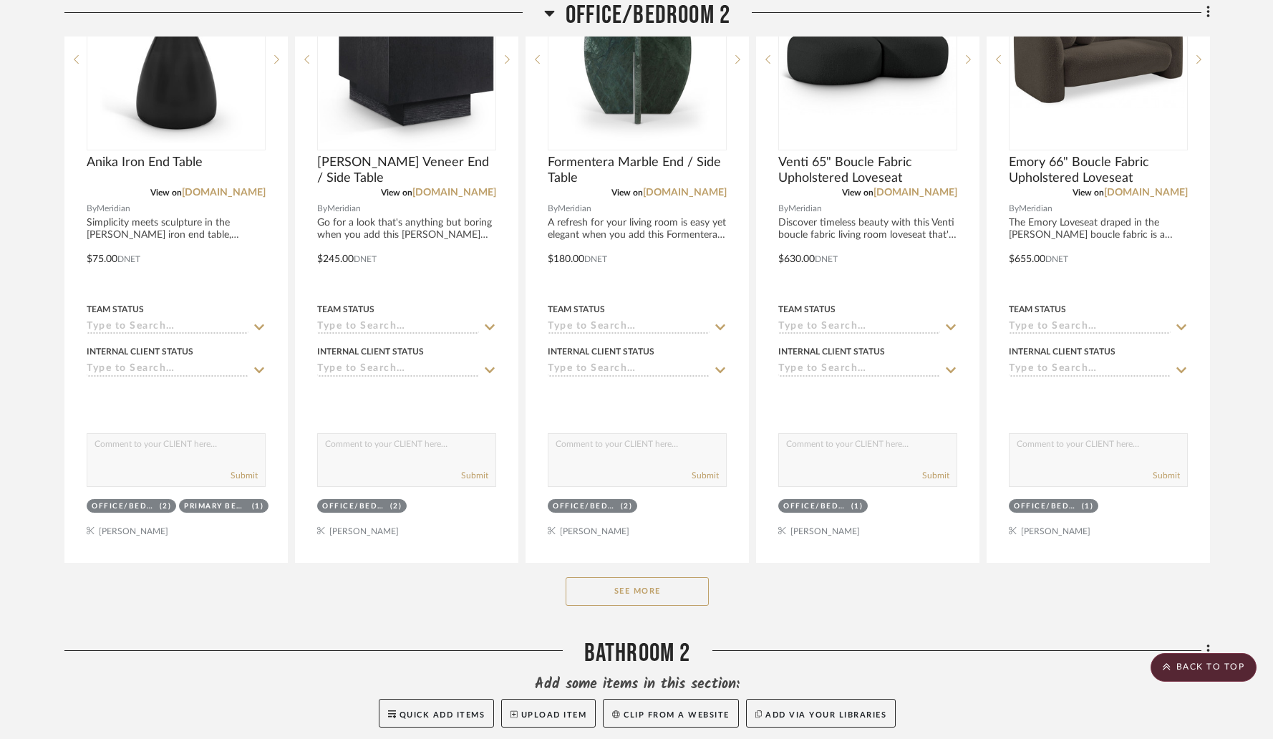
scroll to position [4723, 0]
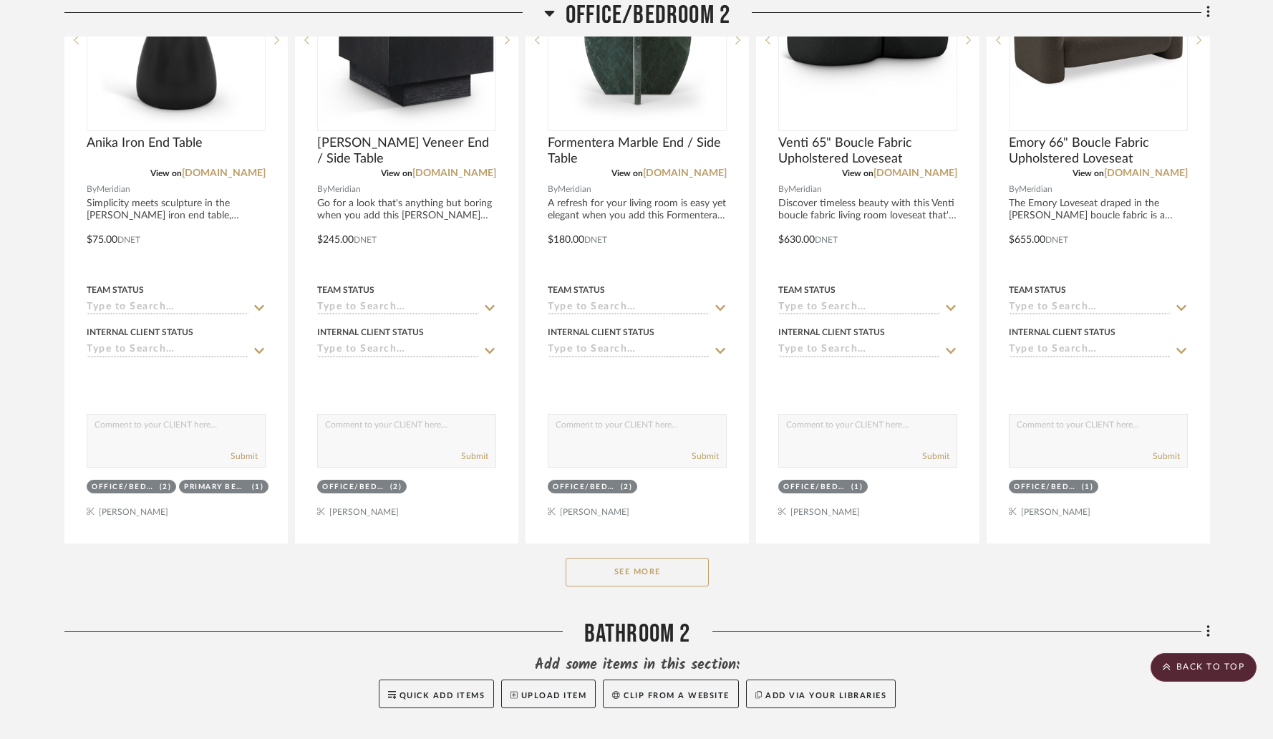
click at [611, 566] on button "See More" at bounding box center [637, 572] width 143 height 29
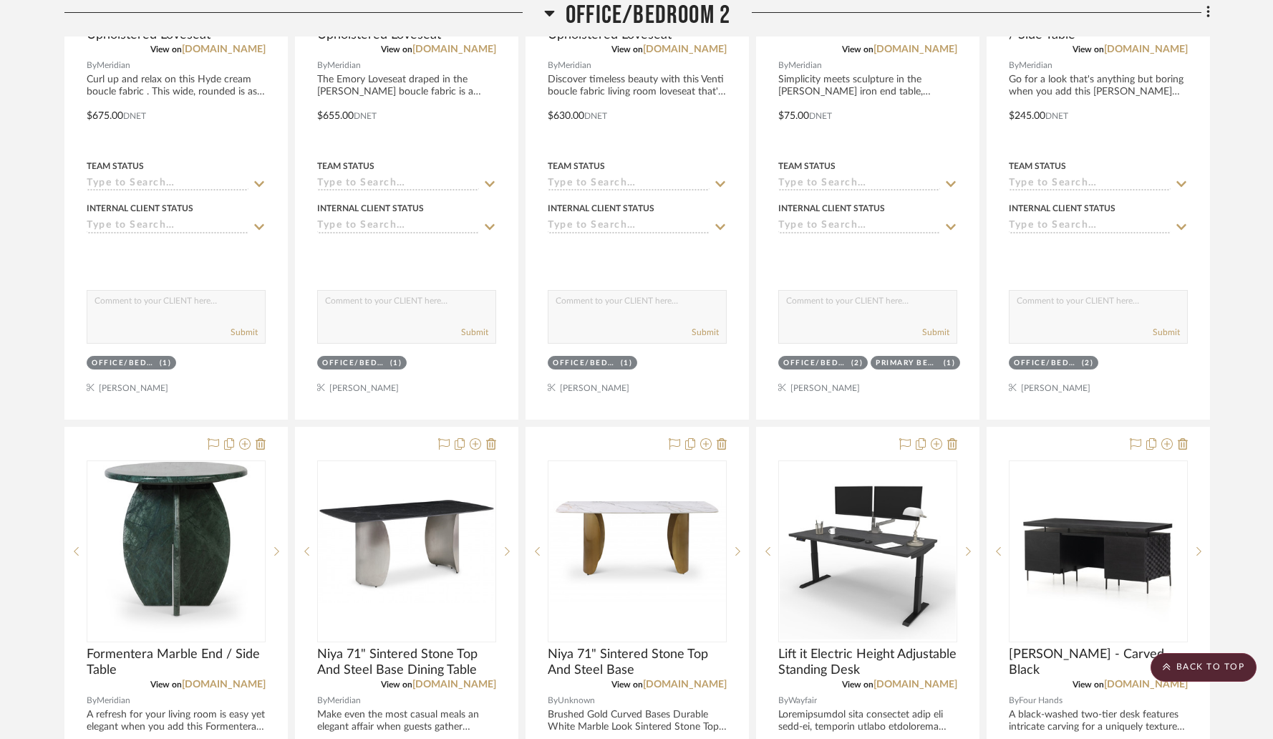
scroll to position [4945, 0]
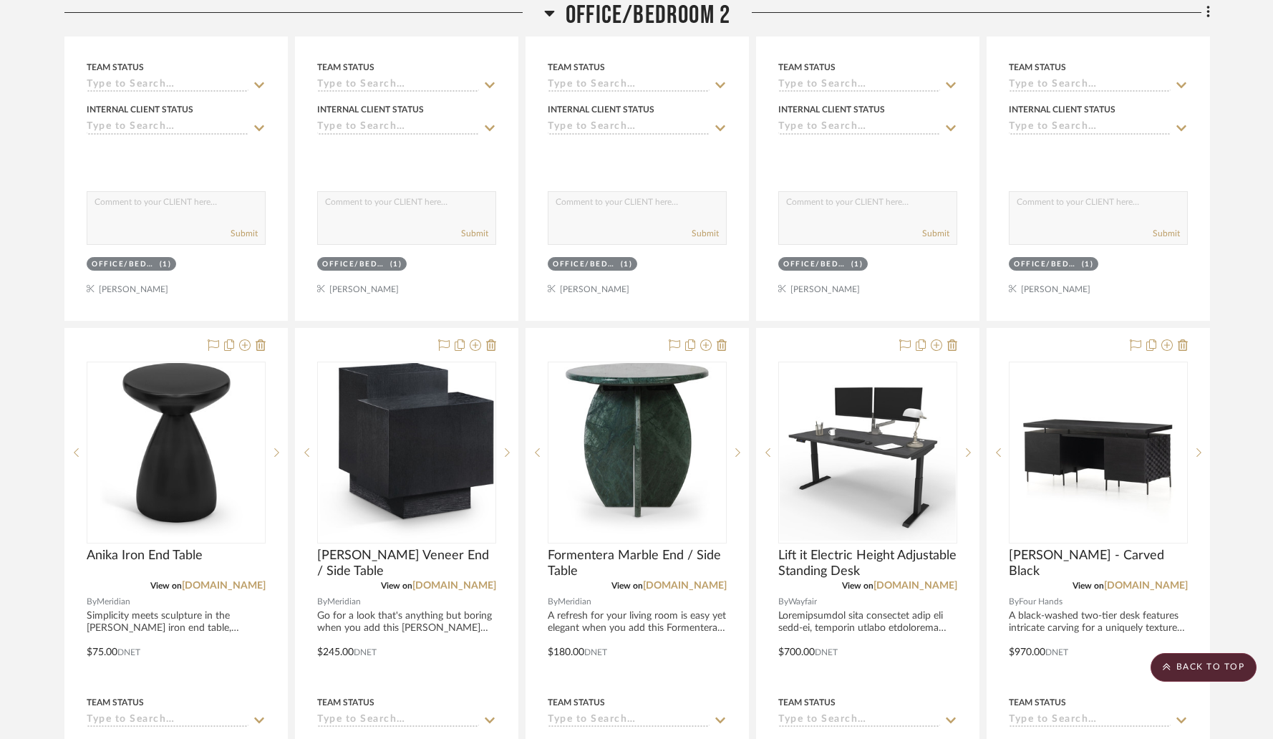
drag, startPoint x: 601, startPoint y: 433, endPoint x: 211, endPoint y: 178, distance: 466.1
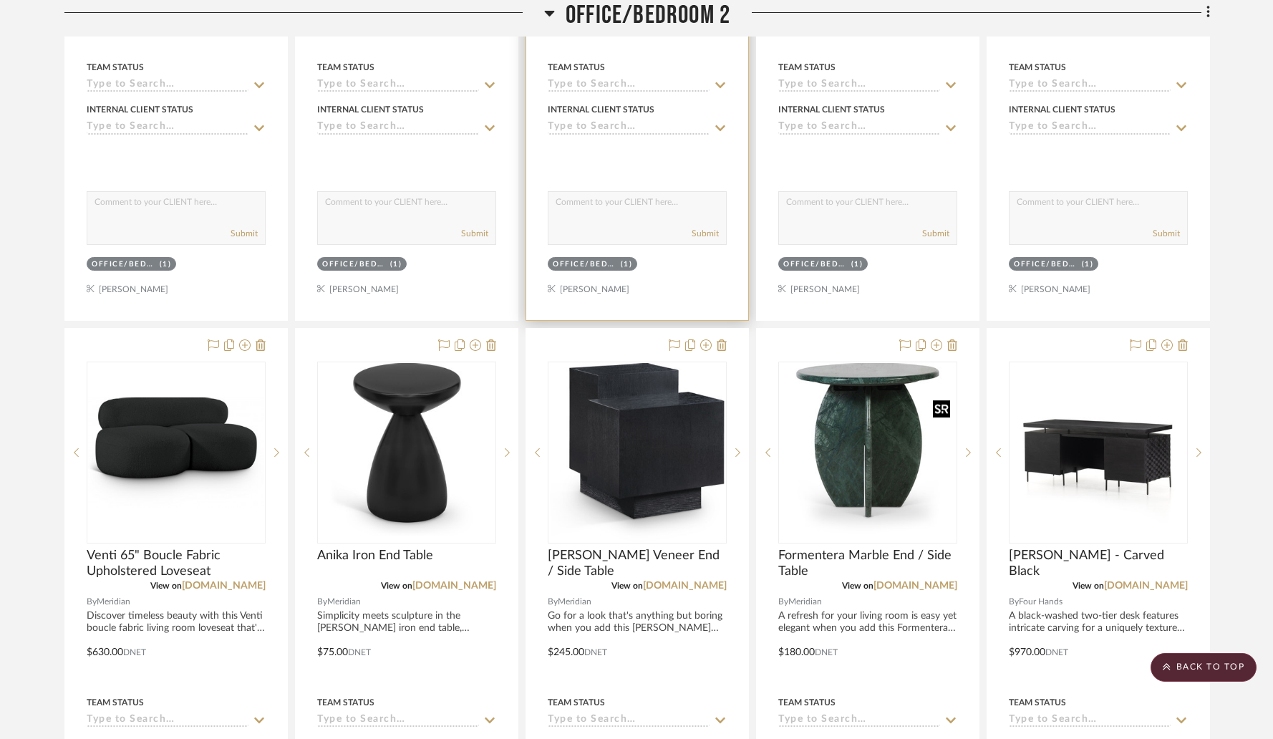
drag, startPoint x: 823, startPoint y: 478, endPoint x: 543, endPoint y: 204, distance: 391.9
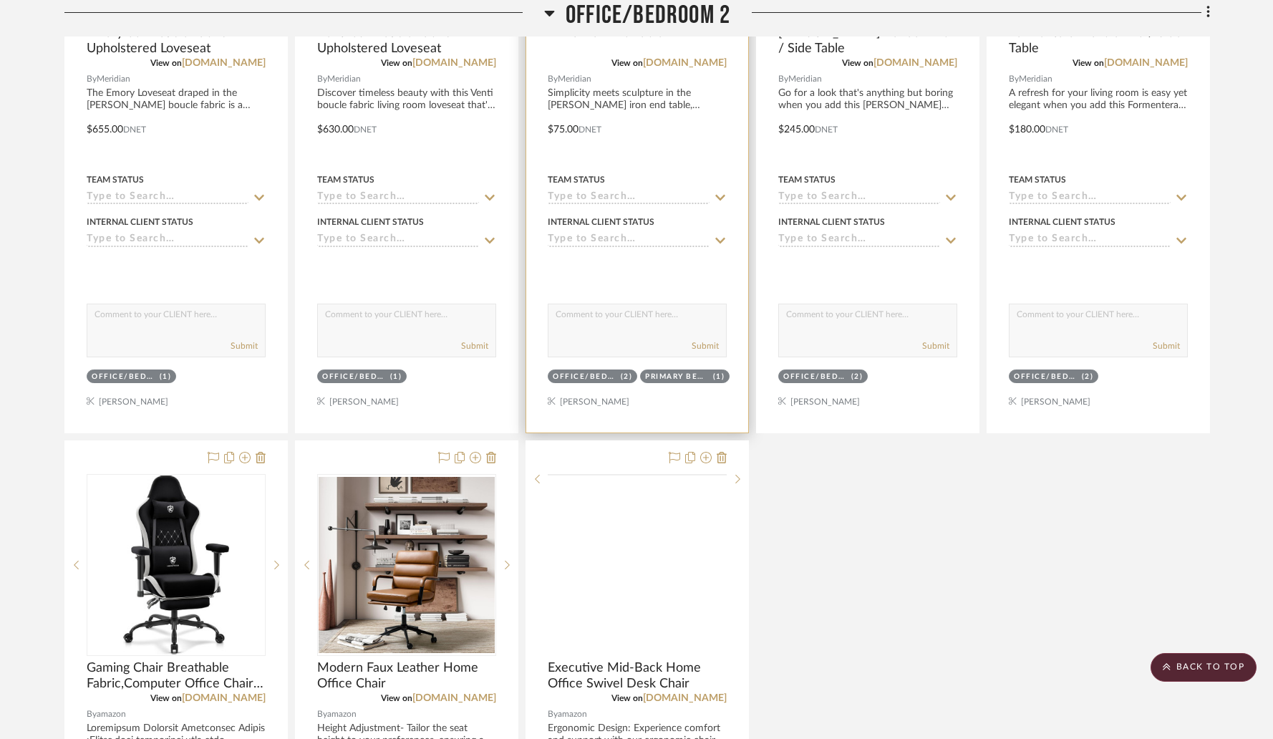
scroll to position [5449, 0]
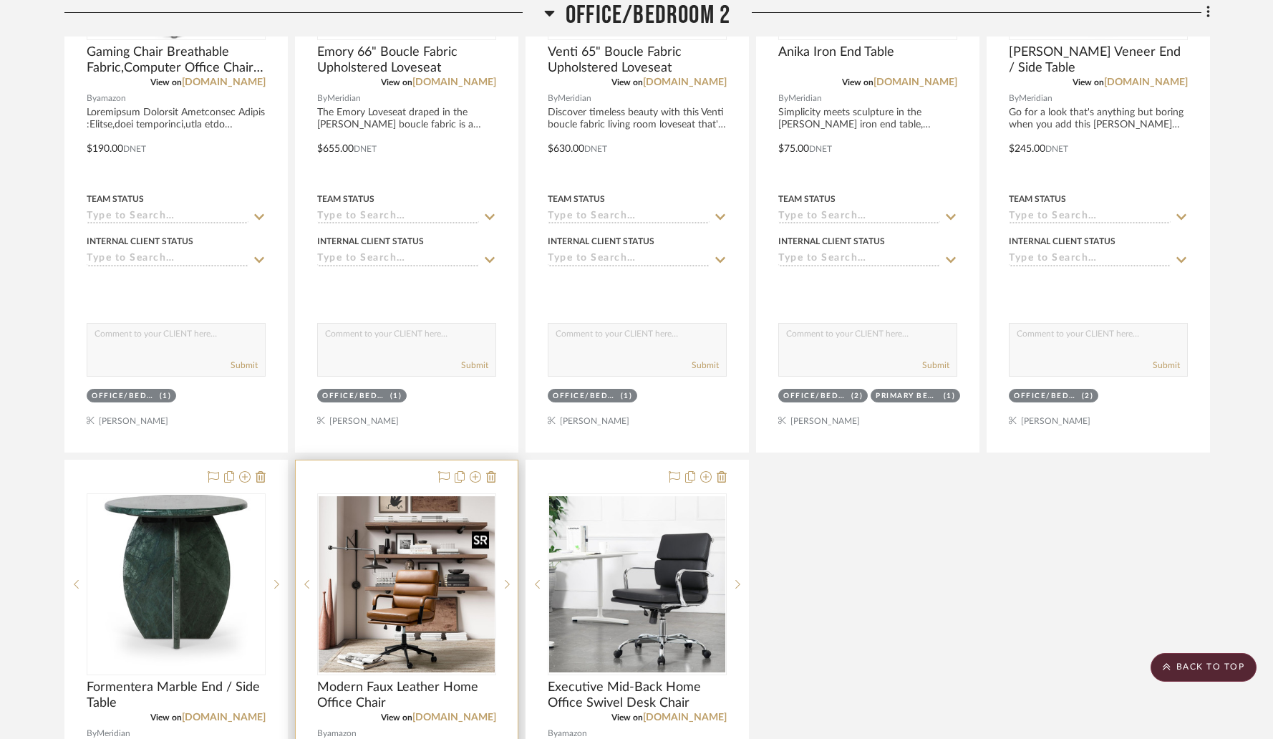
drag, startPoint x: 377, startPoint y: 533, endPoint x: 300, endPoint y: 331, distance: 216.6
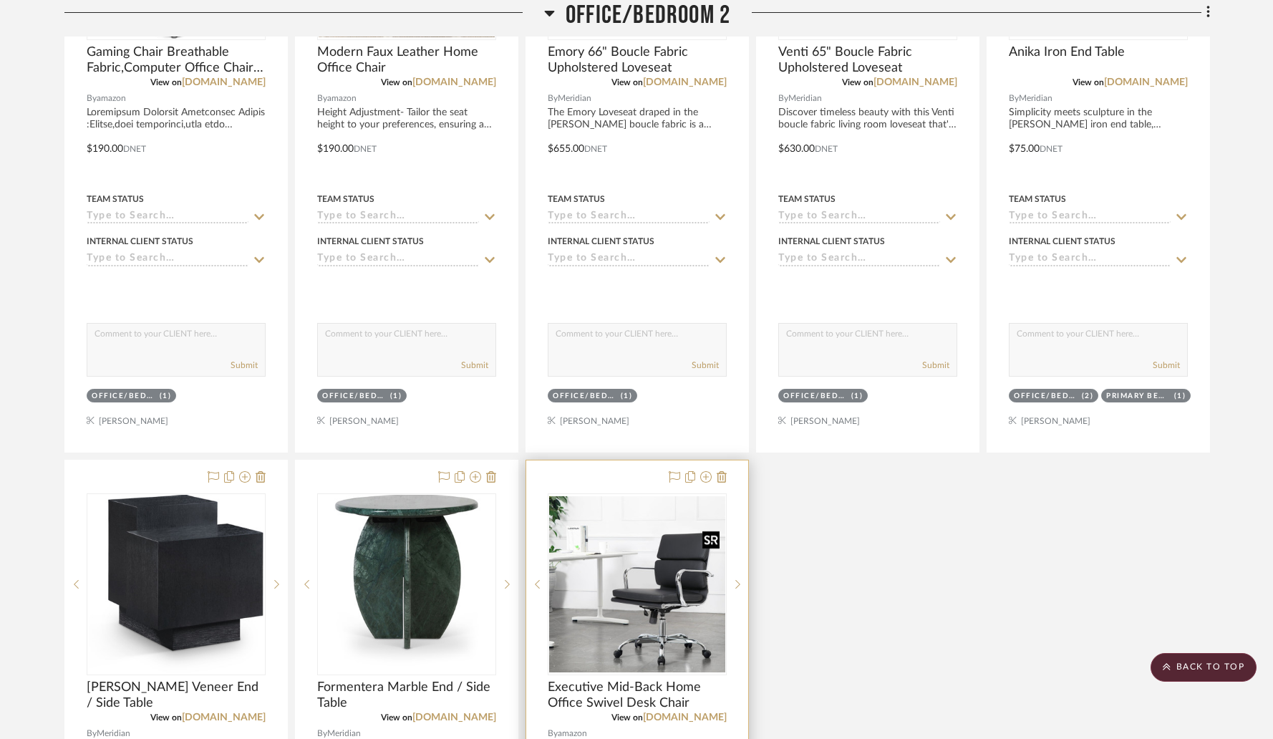
drag, startPoint x: 632, startPoint y: 506, endPoint x: 548, endPoint y: 337, distance: 188.3
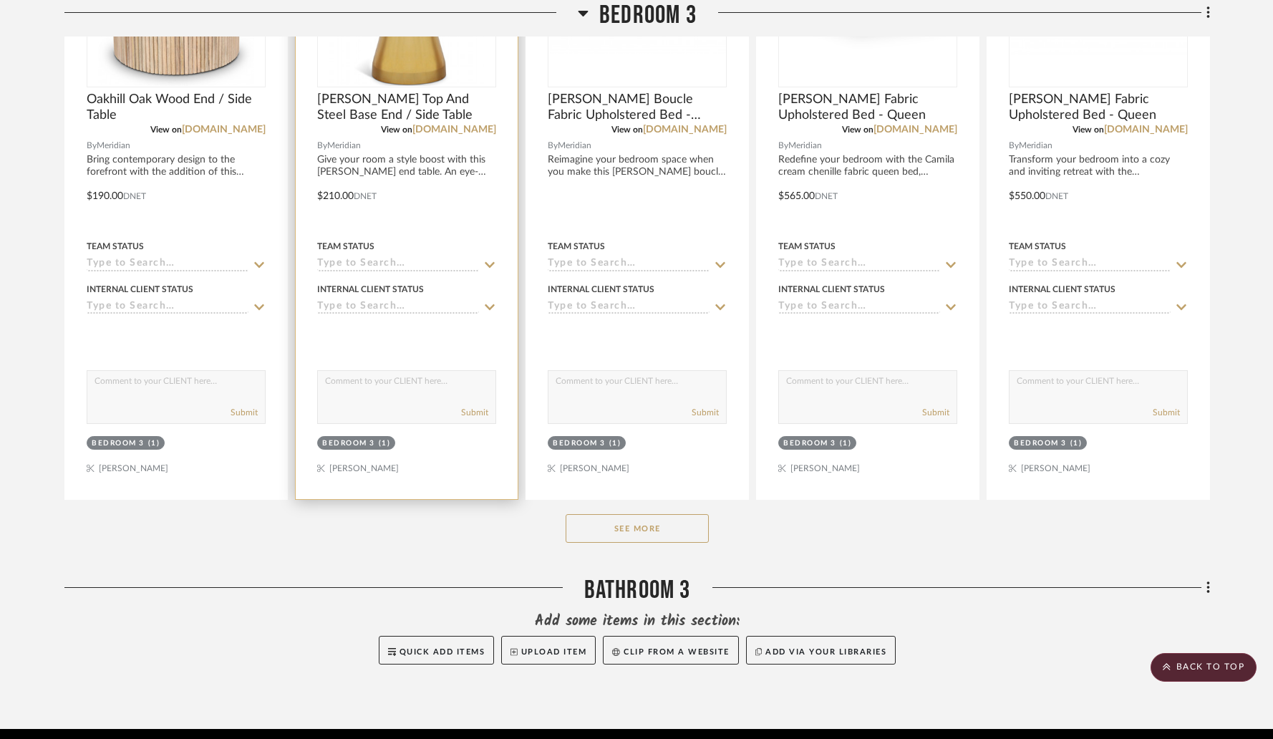
scroll to position [6958, 0]
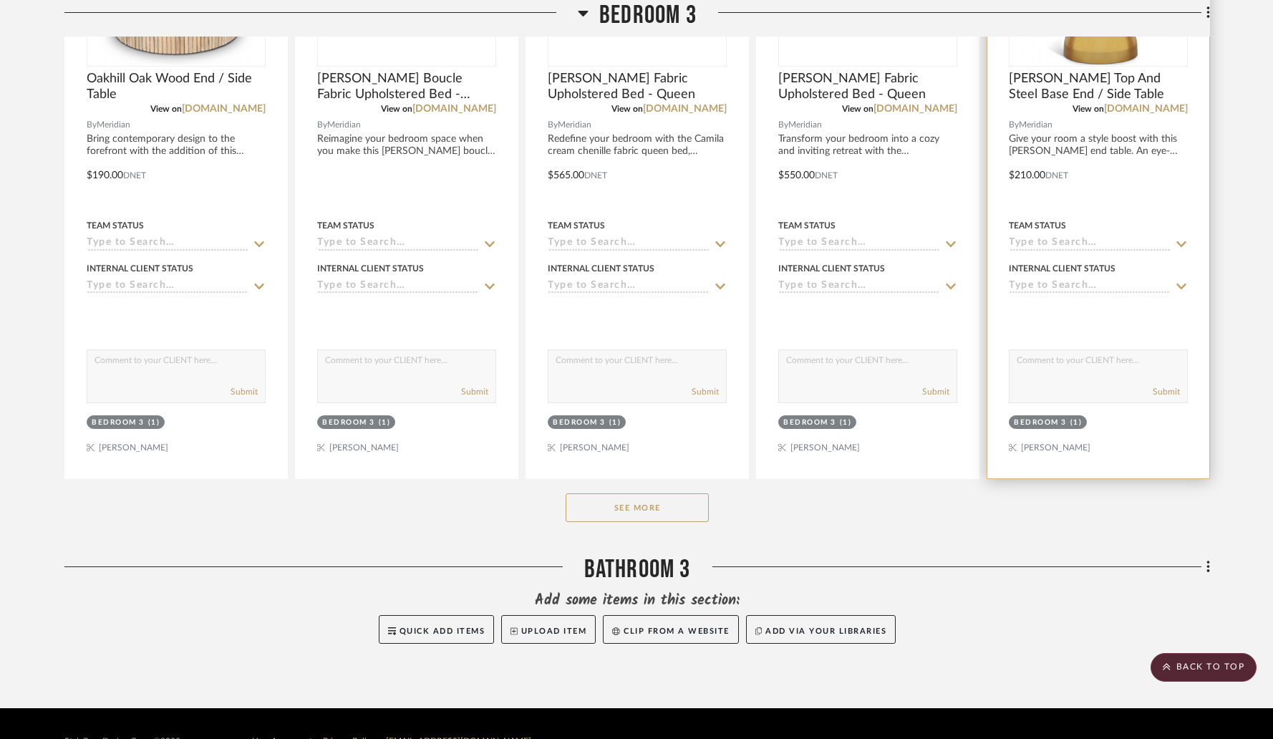
drag, startPoint x: 455, startPoint y: 438, endPoint x: 1209, endPoint y: 448, distance: 753.3
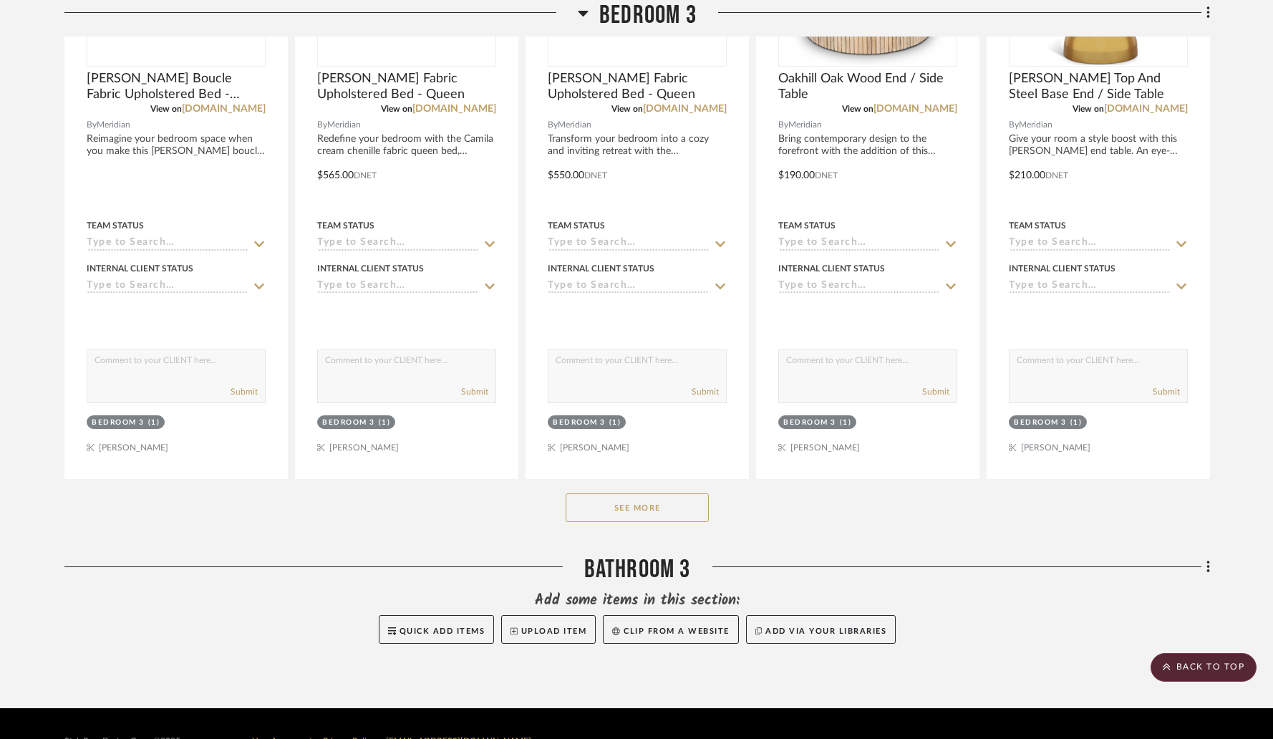
click at [645, 501] on button "See More" at bounding box center [637, 507] width 143 height 29
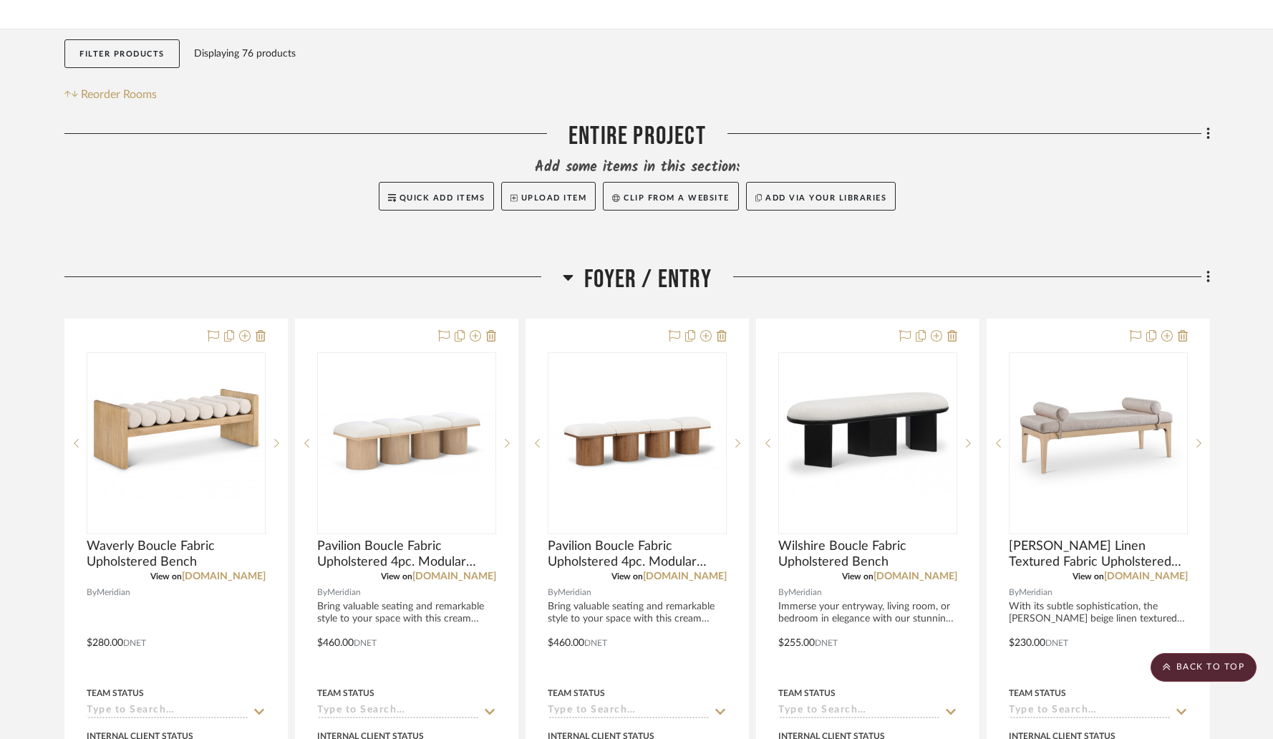
scroll to position [0, 0]
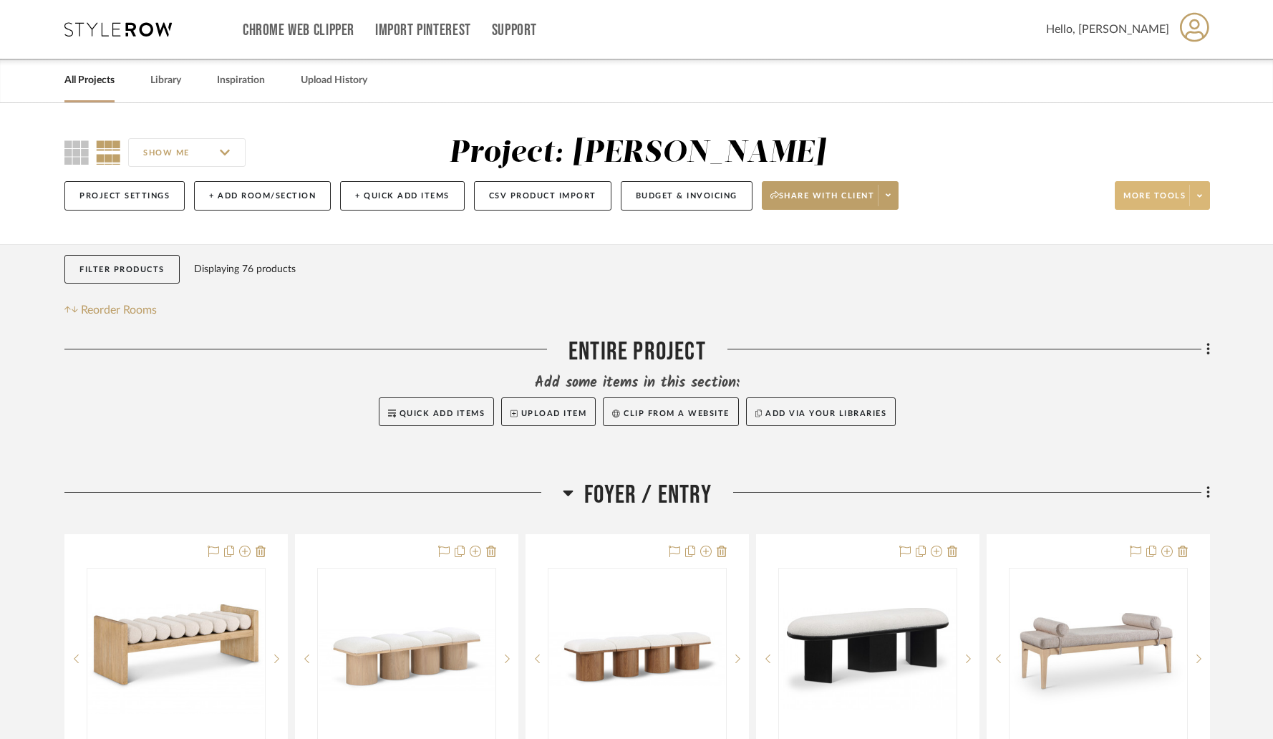
click at [1204, 200] on span at bounding box center [1199, 195] width 20 height 21
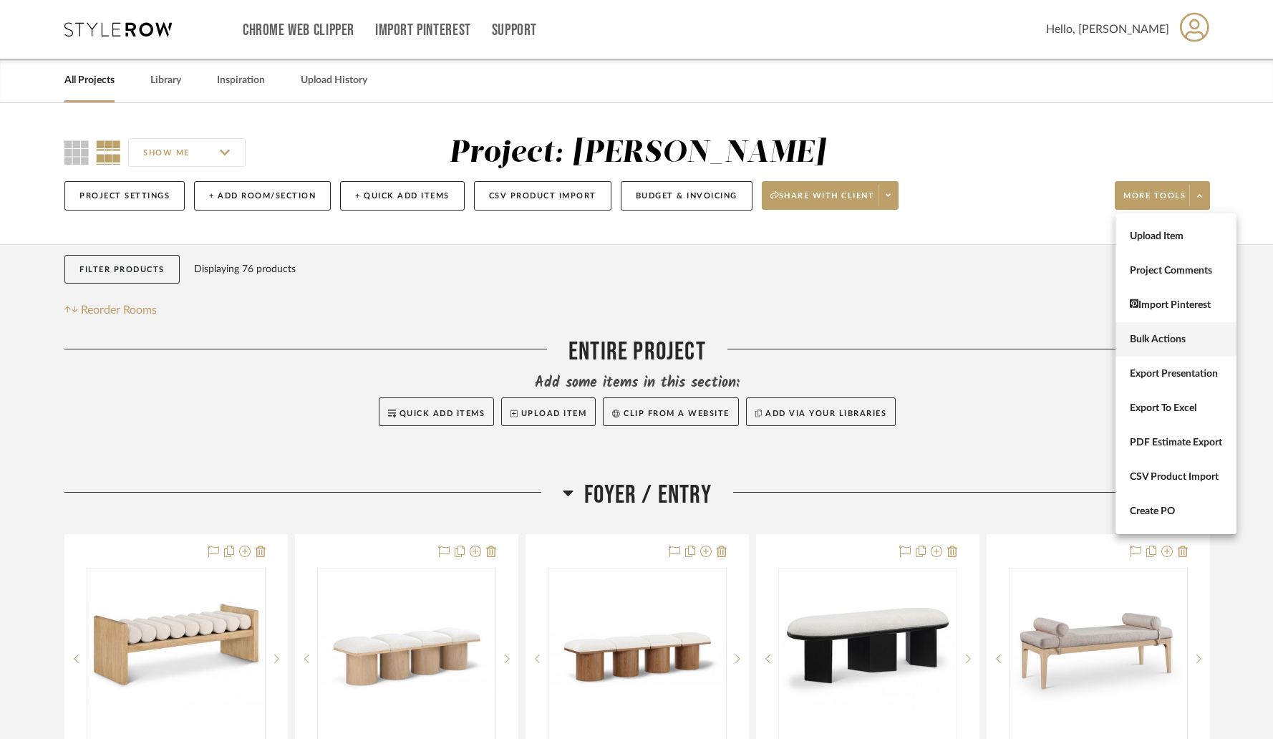
click at [1167, 343] on span "Bulk Actions" at bounding box center [1176, 340] width 92 height 12
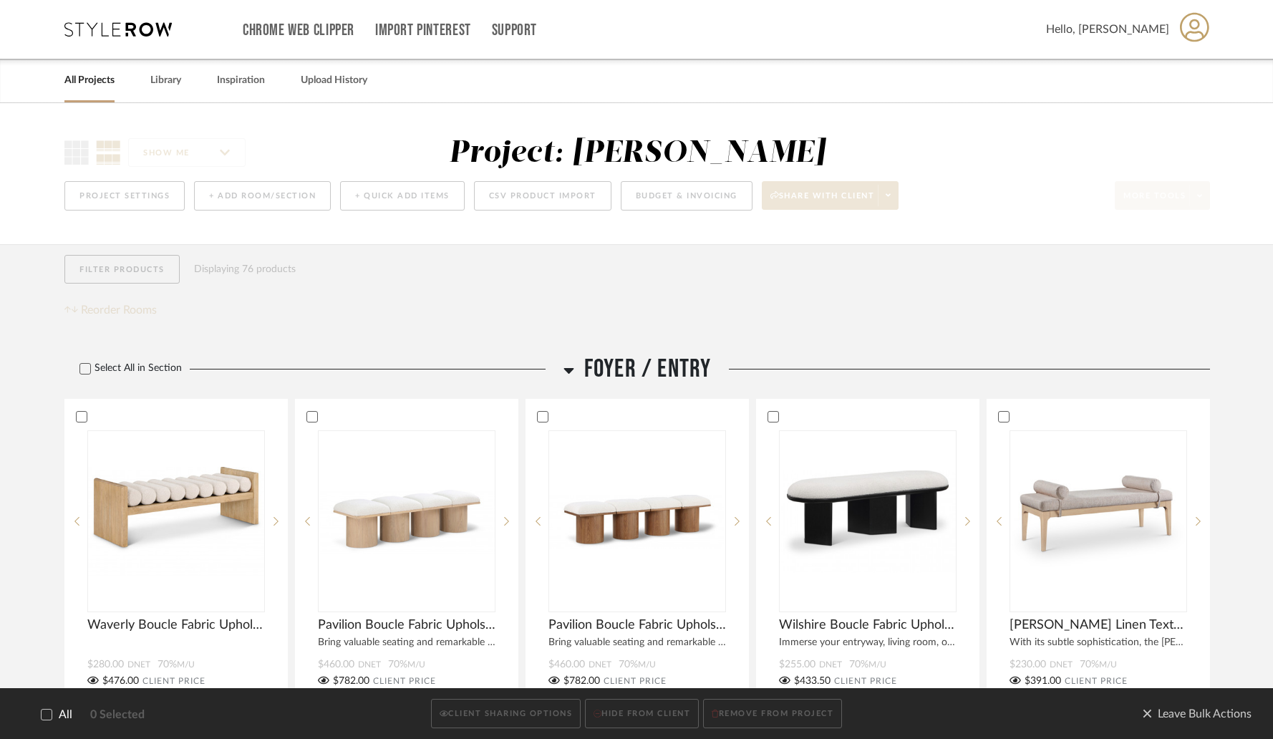
click at [52, 715] on label "All" at bounding box center [46, 715] width 51 height 14
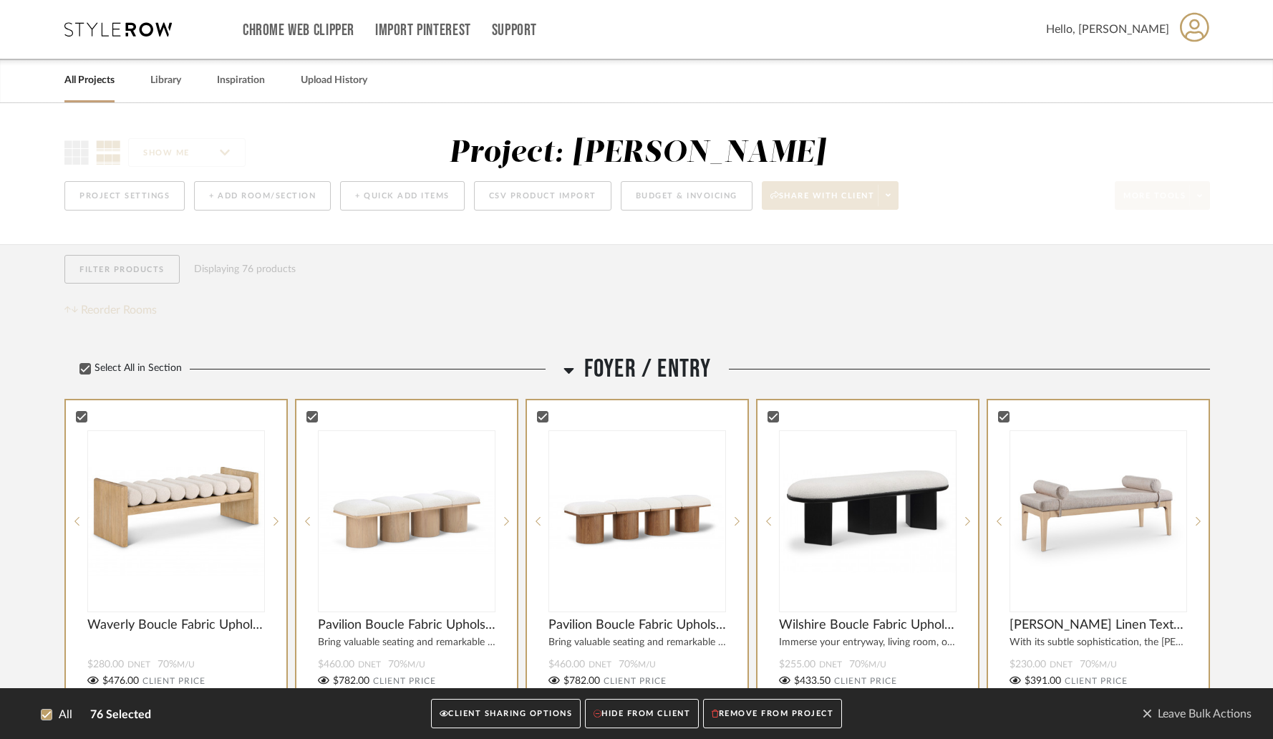
click at [508, 710] on button "CLIENT SHARING OPTIONS" at bounding box center [506, 714] width 150 height 29
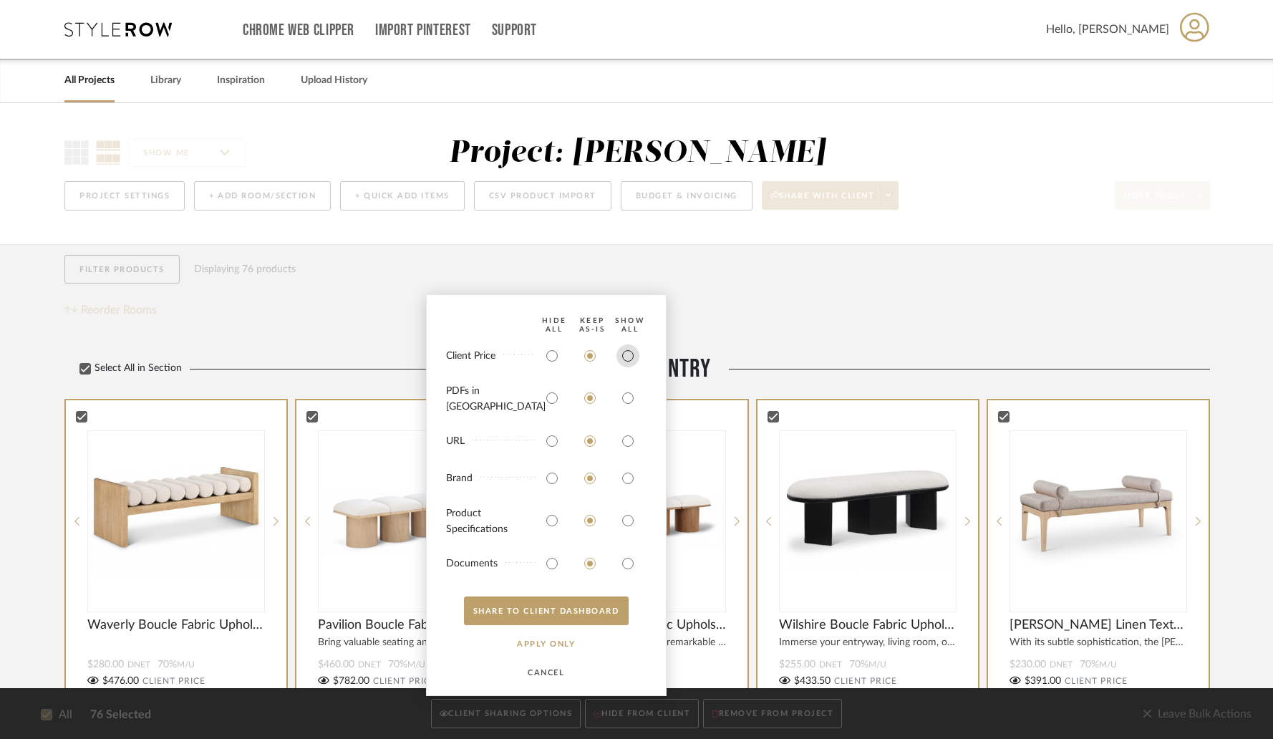
click at [622, 366] on input "radio" at bounding box center [627, 355] width 23 height 23
radio input "true"
click at [547, 605] on button "SHARE TO CLIENT Dashboard" at bounding box center [546, 610] width 165 height 29
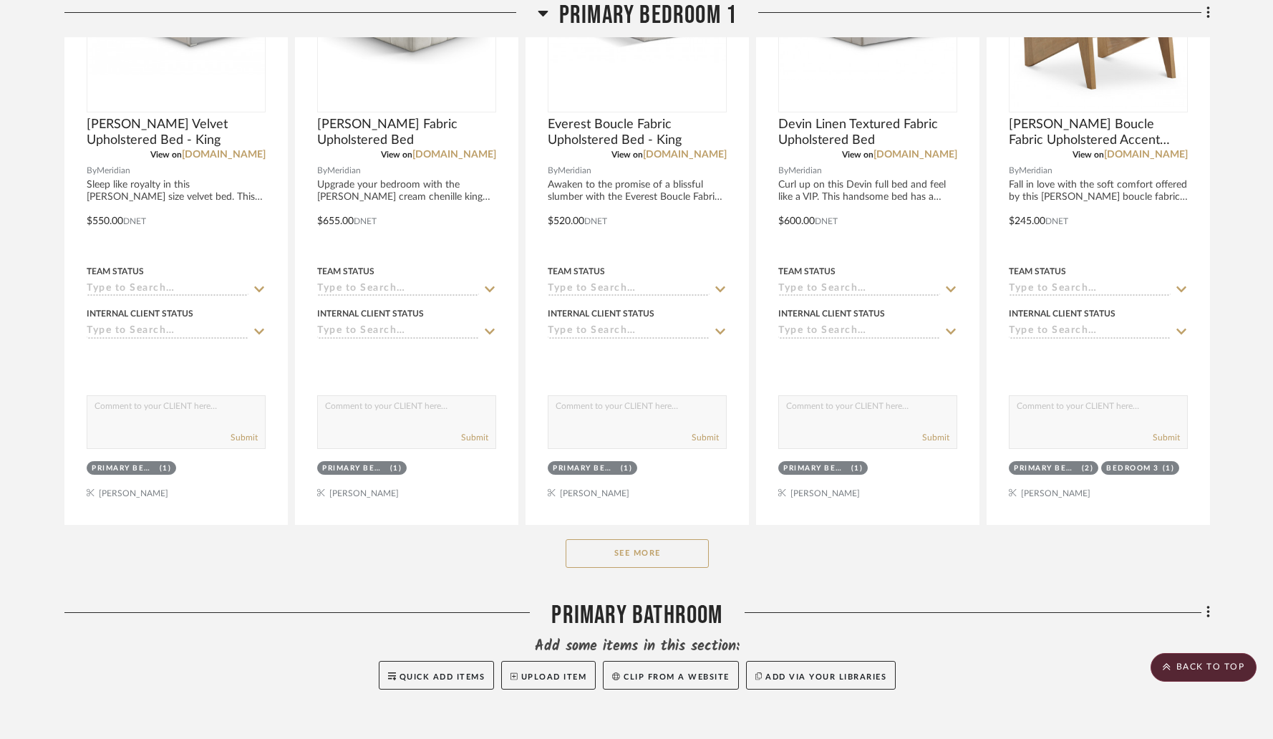
scroll to position [3846, 0]
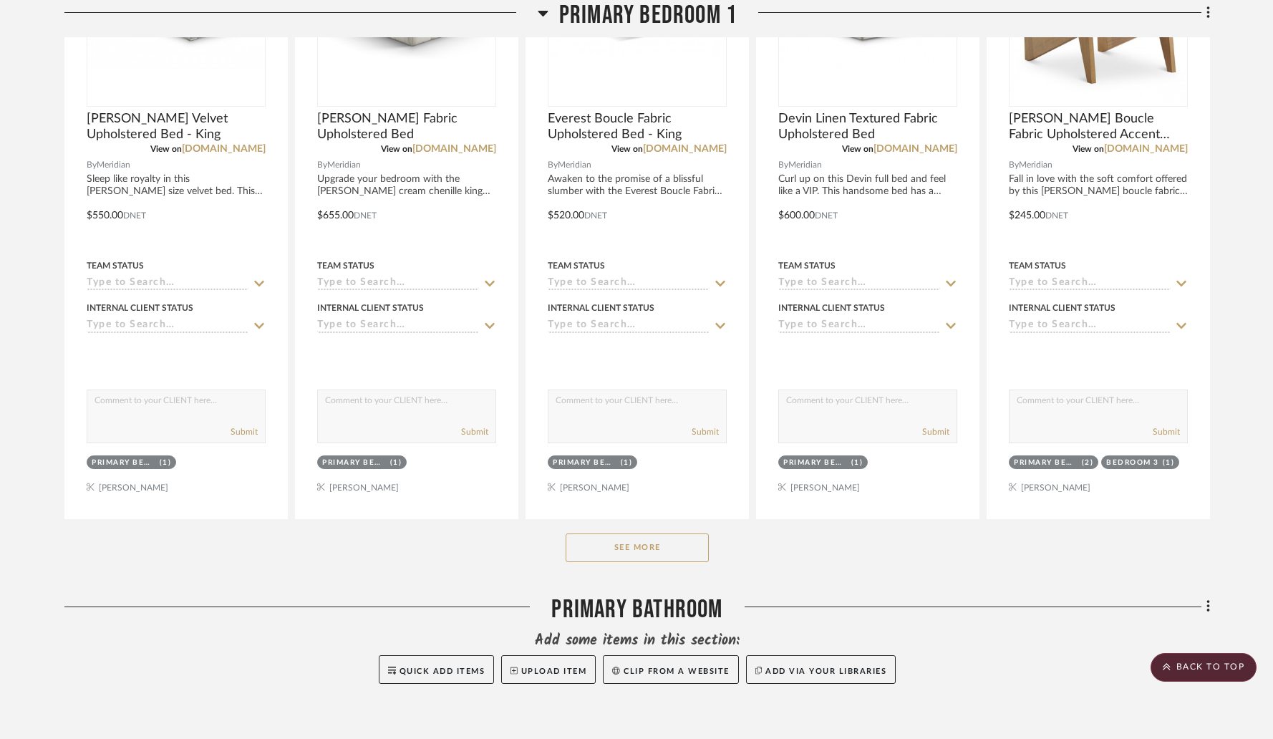
click at [631, 543] on button "See More" at bounding box center [637, 547] width 143 height 29
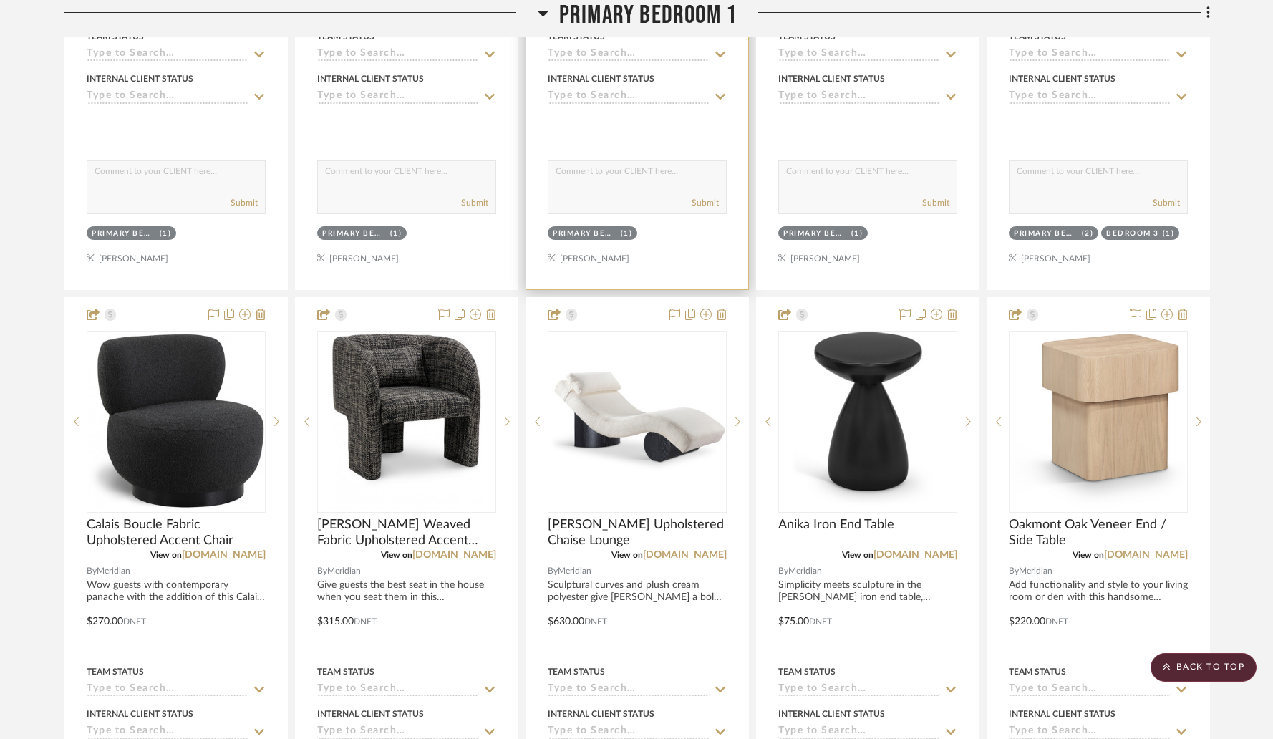
scroll to position [4105, 0]
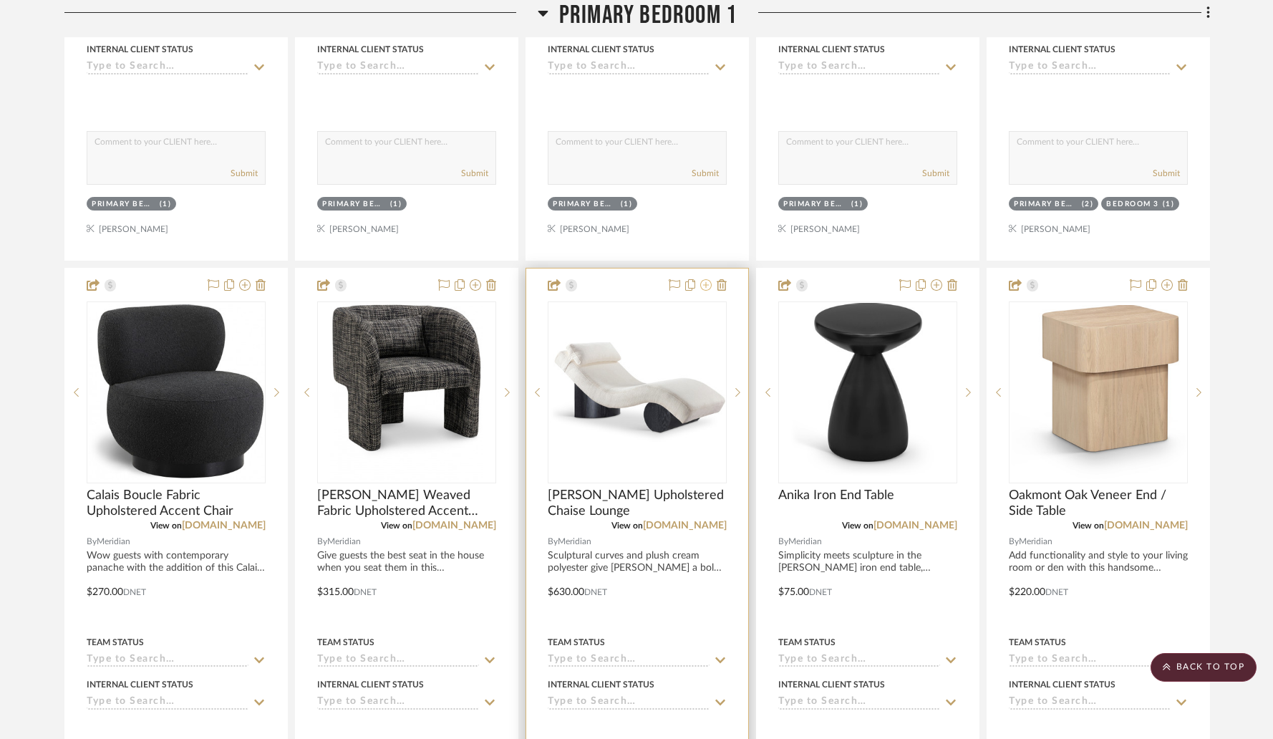
click at [707, 284] on icon at bounding box center [705, 284] width 11 height 11
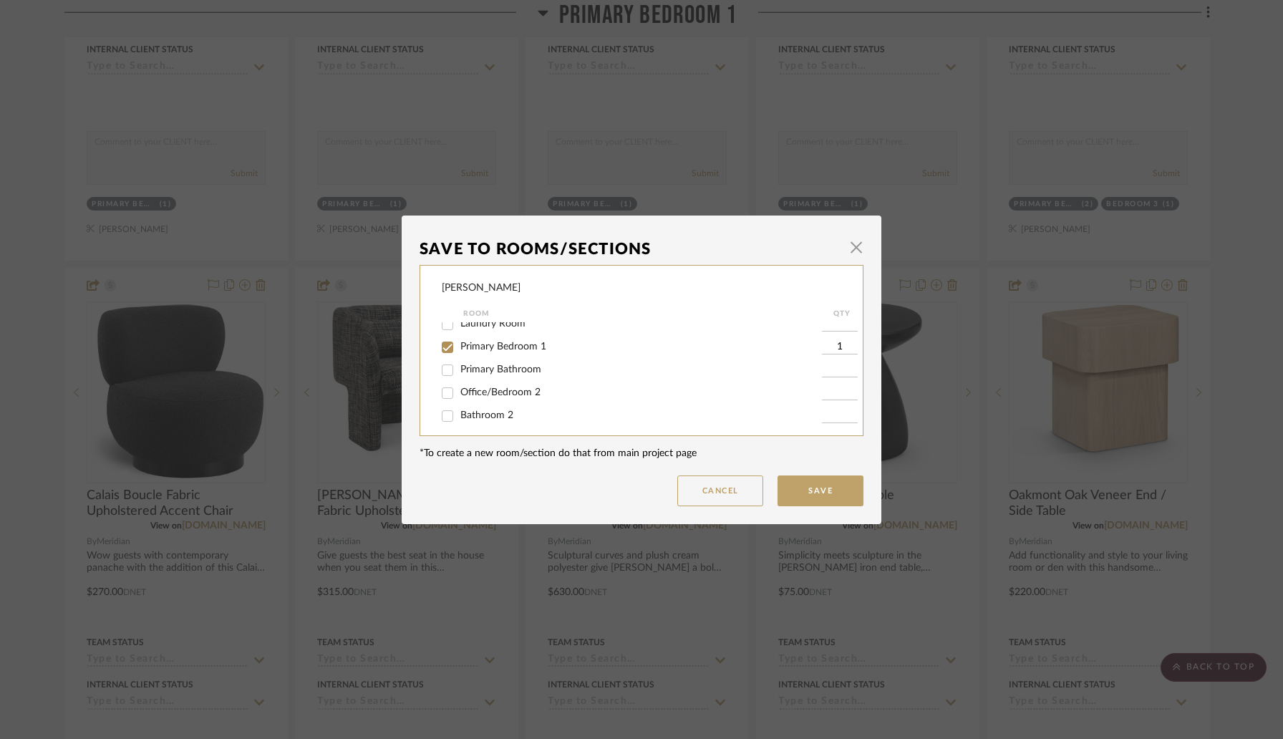
scroll to position [148, 0]
click at [502, 396] on span "Office/Bedroom 2" at bounding box center [500, 391] width 80 height 10
click at [459, 397] on input "Office/Bedroom 2" at bounding box center [447, 391] width 23 height 23
checkbox input "true"
type input "1"
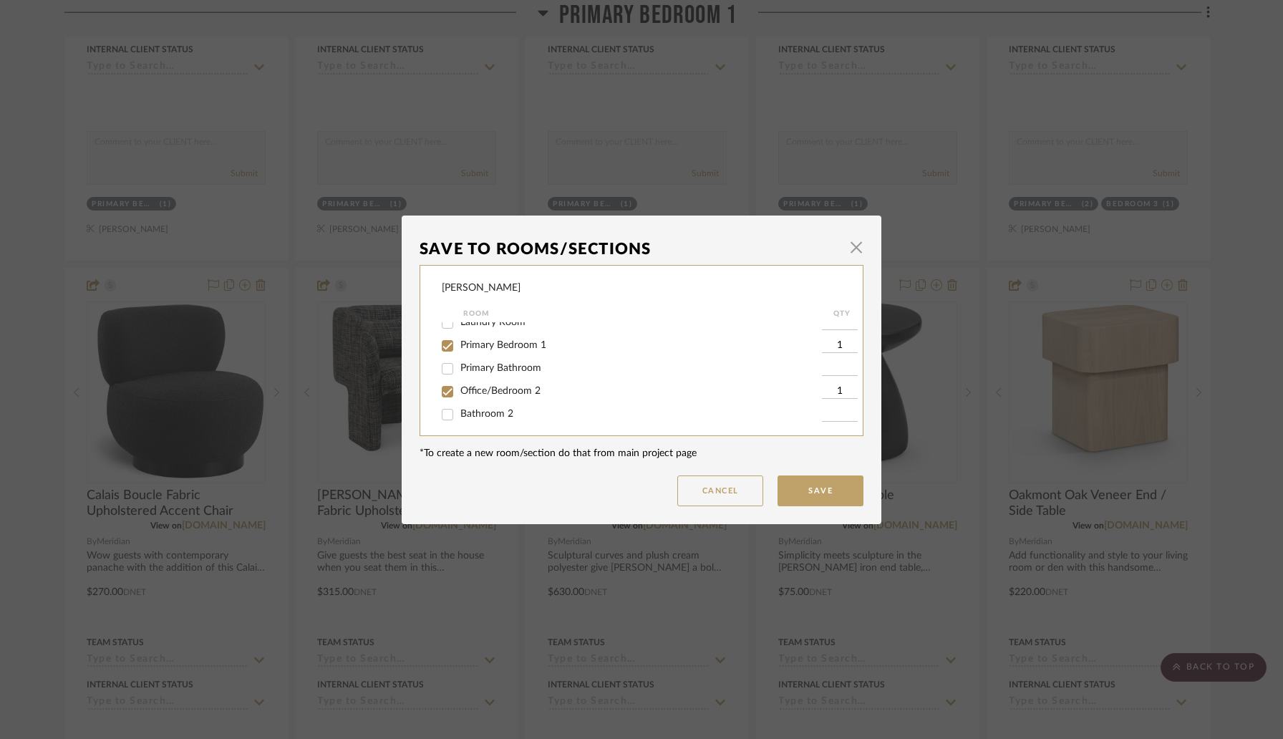
click at [452, 352] on input "Primary Bedroom 1" at bounding box center [447, 345] width 23 height 23
checkbox input "false"
click at [827, 495] on button "Save" at bounding box center [821, 490] width 86 height 31
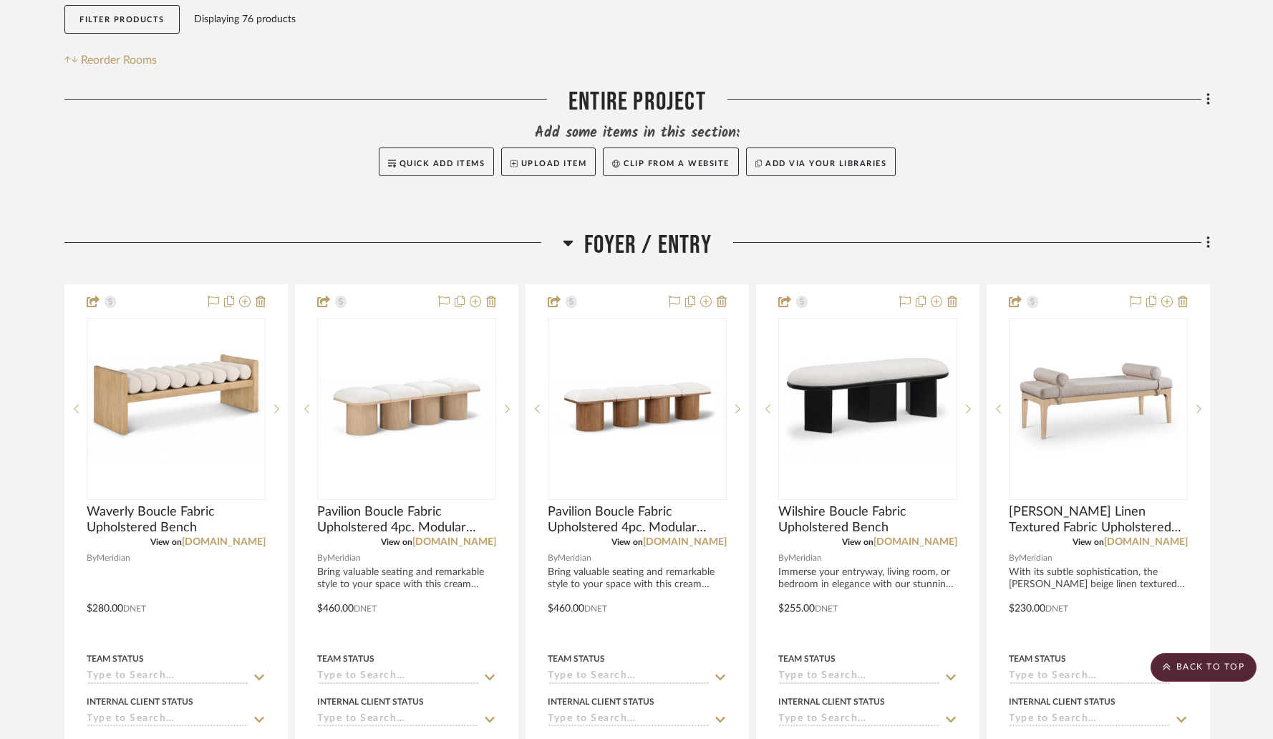
scroll to position [0, 0]
